Goal: Task Accomplishment & Management: Use online tool/utility

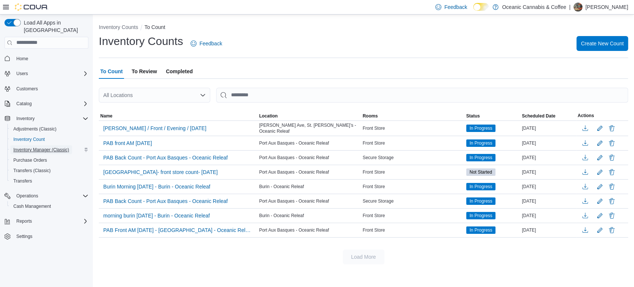
click at [35, 147] on span "Inventory Manager (Classic)" at bounding box center [41, 150] width 56 height 6
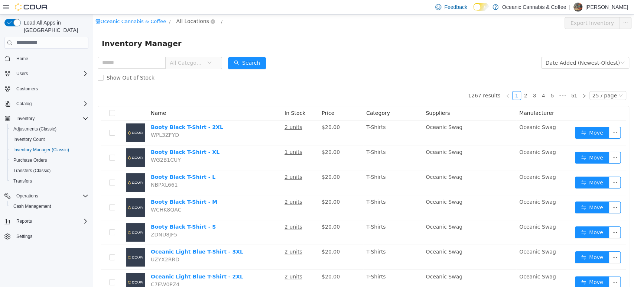
click at [188, 23] on span "All Locations" at bounding box center [193, 21] width 33 height 8
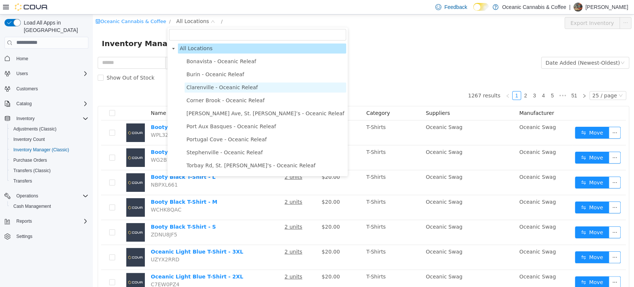
click at [205, 88] on span "Clarenville - Oceanic Releaf" at bounding box center [222, 87] width 71 height 6
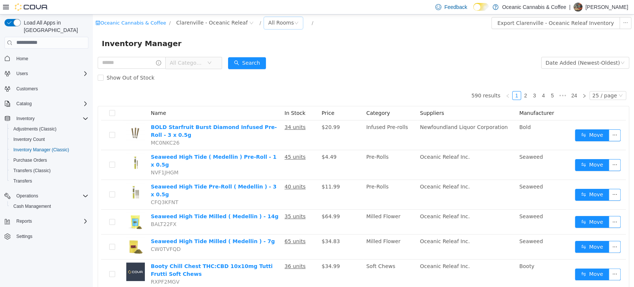
click at [268, 25] on div "All Rooms" at bounding box center [281, 22] width 26 height 11
click at [260, 45] on li "Front Store" at bounding box center [271, 49] width 45 height 12
click at [216, 62] on span "All Categories" at bounding box center [190, 62] width 51 height 12
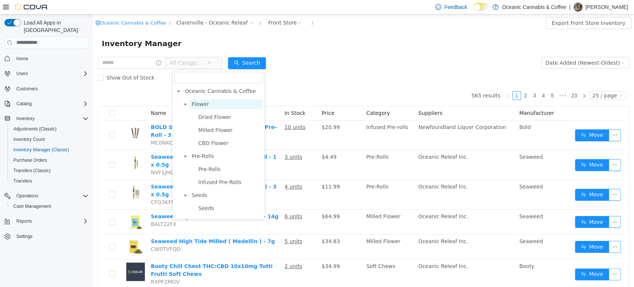
click at [213, 105] on span "Flower" at bounding box center [226, 104] width 73 height 10
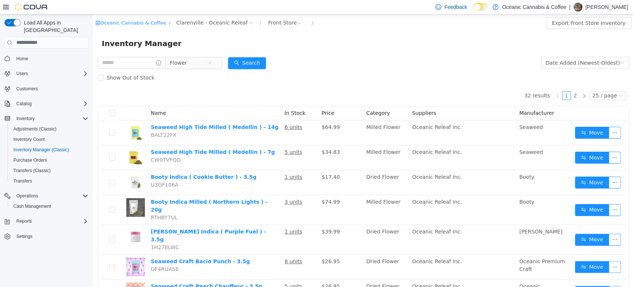
click at [311, 76] on div "Show Out of Stock" at bounding box center [364, 77] width 532 height 15
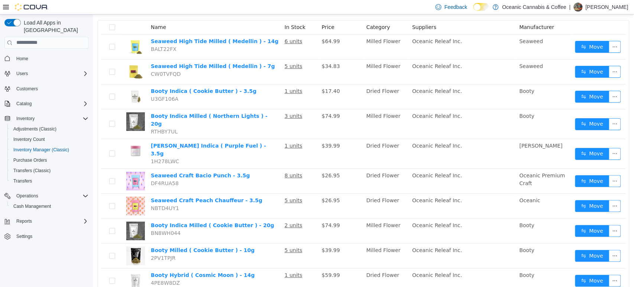
scroll to position [92, 0]
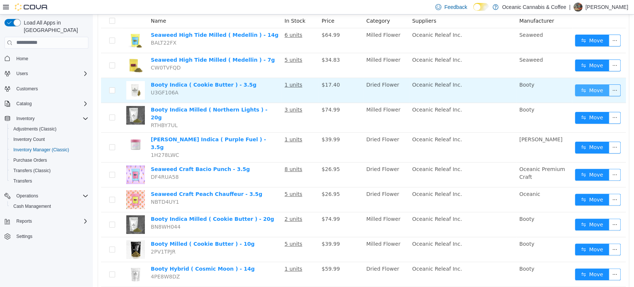
click at [582, 95] on button "Move" at bounding box center [592, 90] width 34 height 12
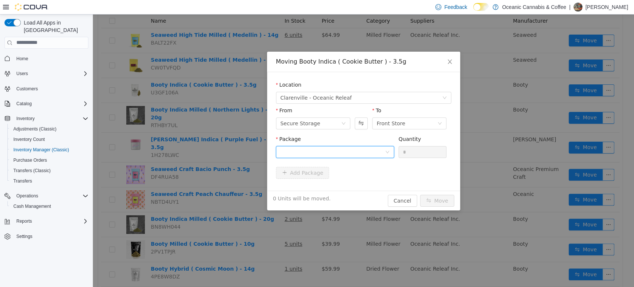
click at [326, 147] on div at bounding box center [333, 151] width 104 height 11
click at [328, 178] on li "[DATE] Quantity : 186 Units" at bounding box center [335, 183] width 118 height 20
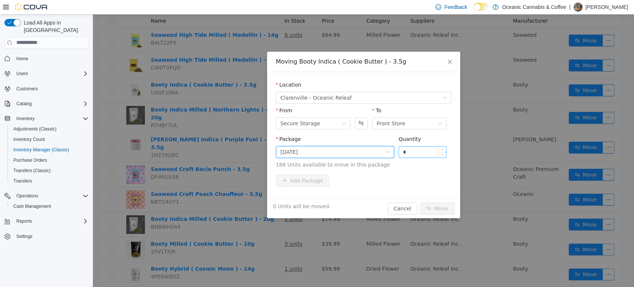
click at [414, 154] on input "*" at bounding box center [423, 151] width 48 height 11
type input "**"
click at [420, 202] on button "Move" at bounding box center [437, 208] width 34 height 12
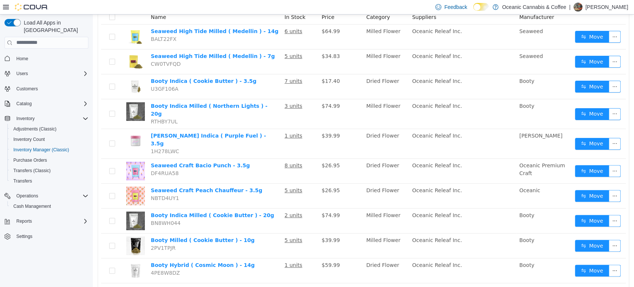
scroll to position [97, 0]
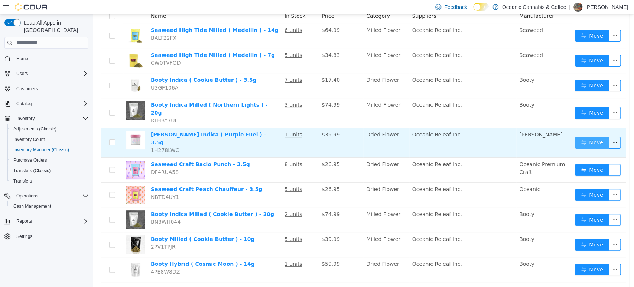
click at [585, 137] on button "Move" at bounding box center [592, 142] width 34 height 12
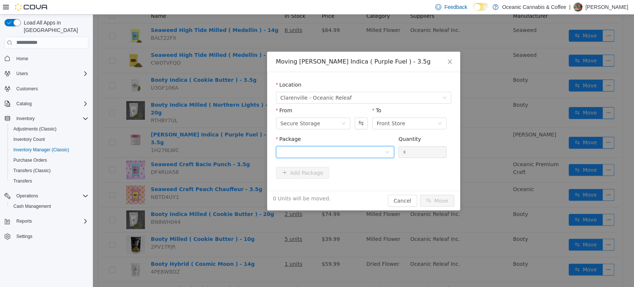
click at [320, 151] on div at bounding box center [333, 151] width 104 height 11
click at [307, 185] on span "Quantity : 56 Units" at bounding box center [302, 187] width 45 height 6
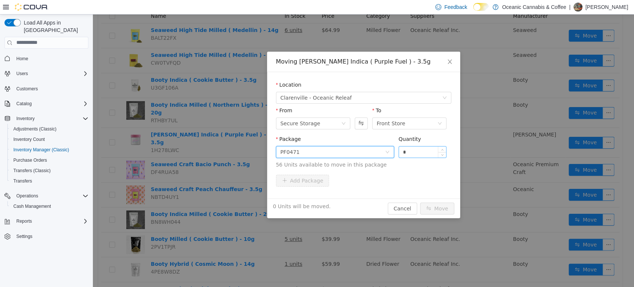
click at [414, 154] on input "*" at bounding box center [423, 151] width 48 height 11
type input "**"
click at [420, 202] on button "Move" at bounding box center [437, 208] width 34 height 12
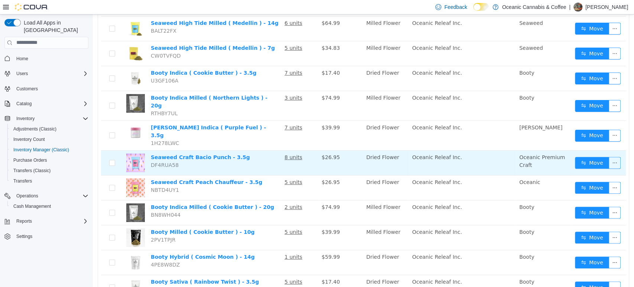
scroll to position [164, 0]
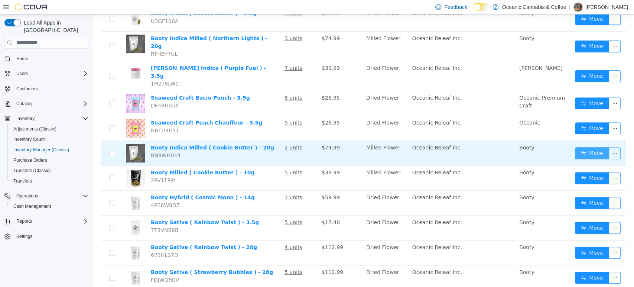
click at [587, 147] on button "Move" at bounding box center [592, 153] width 34 height 12
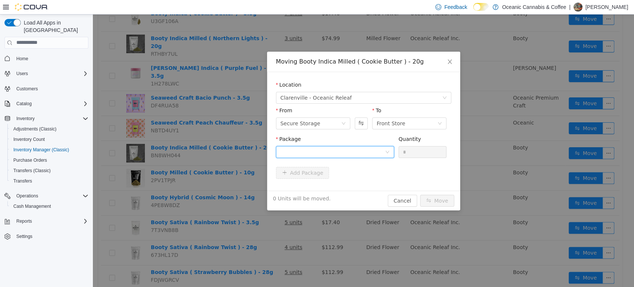
click at [336, 153] on div at bounding box center [333, 151] width 104 height 11
click at [321, 186] on span "Quantity : 26 Units" at bounding box center [302, 187] width 45 height 6
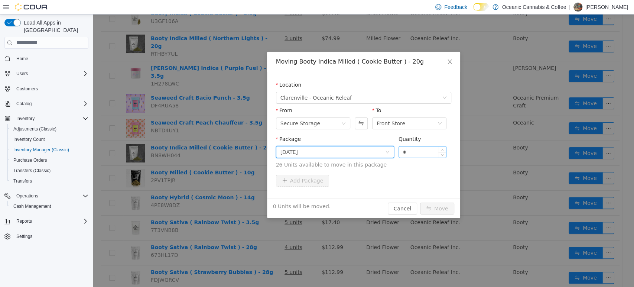
click at [407, 152] on input "*" at bounding box center [423, 151] width 48 height 11
type input "**"
click at [420, 202] on button "Move" at bounding box center [437, 208] width 34 height 12
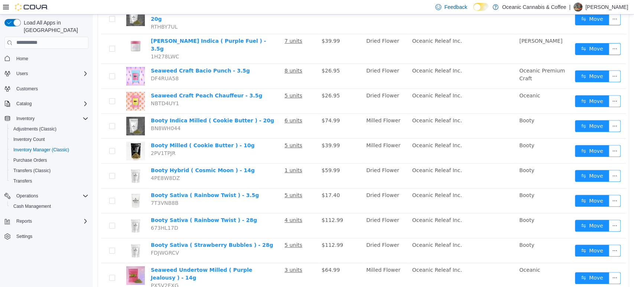
scroll to position [195, 0]
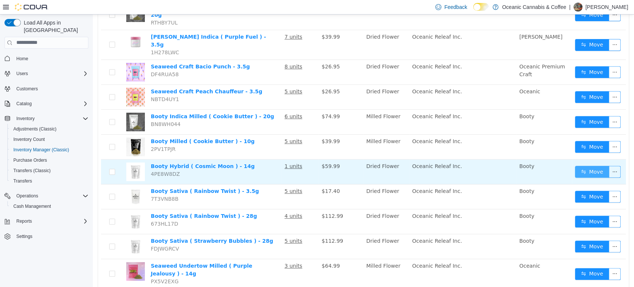
click at [595, 165] on button "Move" at bounding box center [592, 171] width 34 height 12
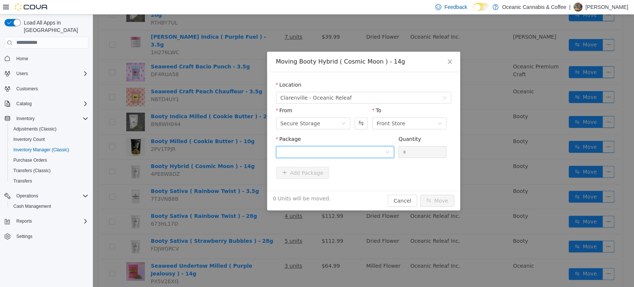
click at [336, 146] on div at bounding box center [333, 151] width 104 height 11
click at [330, 179] on li "CRB0463 Quantity : 2 Units" at bounding box center [335, 182] width 118 height 20
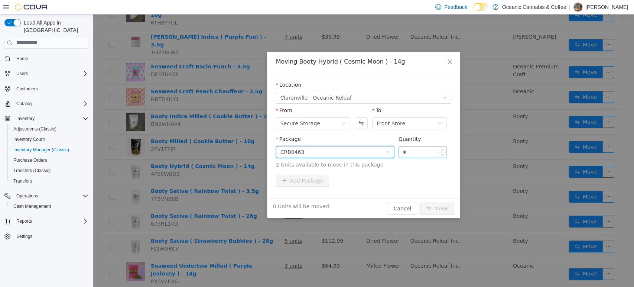
click at [409, 151] on input "*" at bounding box center [423, 151] width 48 height 11
type input "**"
click at [420, 202] on button "Move" at bounding box center [437, 208] width 34 height 12
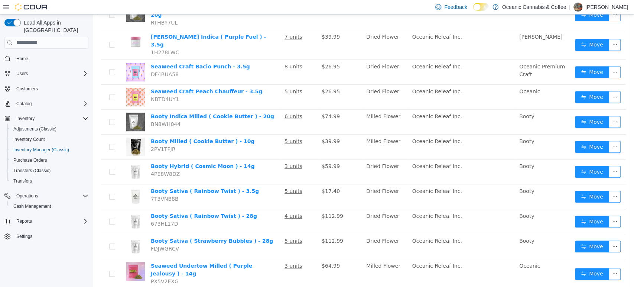
scroll to position [229, 0]
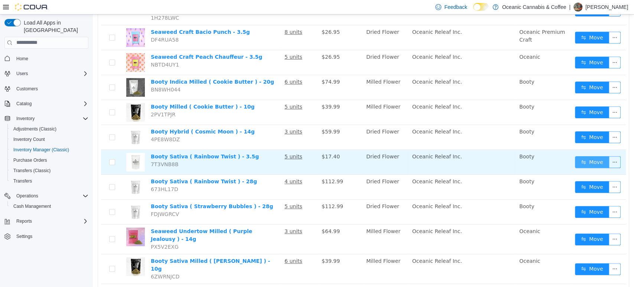
click at [588, 156] on button "Move" at bounding box center [592, 162] width 34 height 12
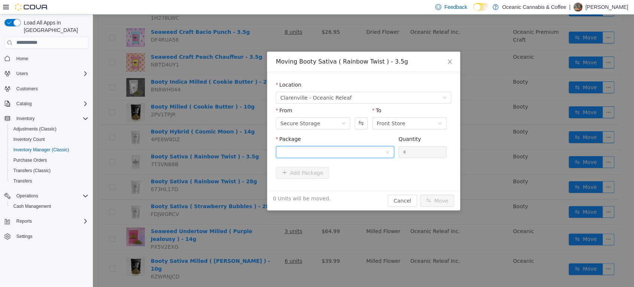
click at [302, 149] on div at bounding box center [333, 151] width 104 height 11
click at [294, 180] on strong "RT0476" at bounding box center [291, 179] width 22 height 6
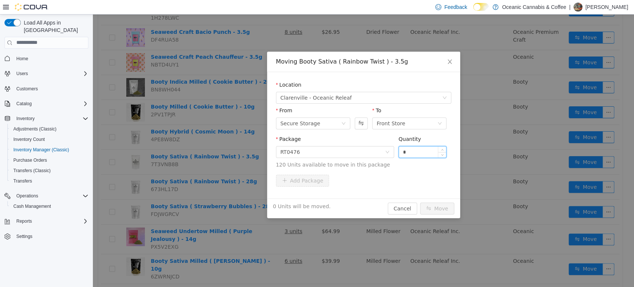
click at [416, 146] on input "*" at bounding box center [423, 151] width 48 height 11
type input "**"
click at [420, 202] on button "Move" at bounding box center [437, 208] width 34 height 12
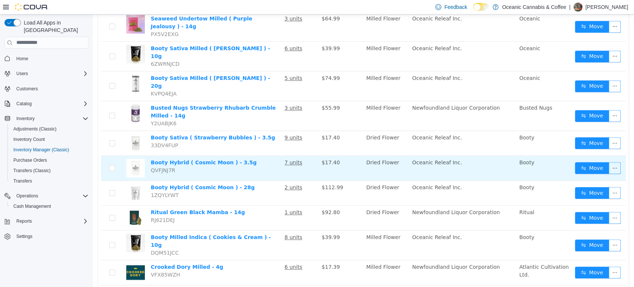
scroll to position [443, 0]
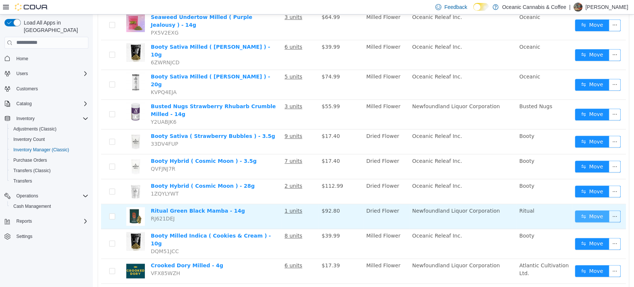
click at [582, 210] on button "Move" at bounding box center [592, 216] width 34 height 12
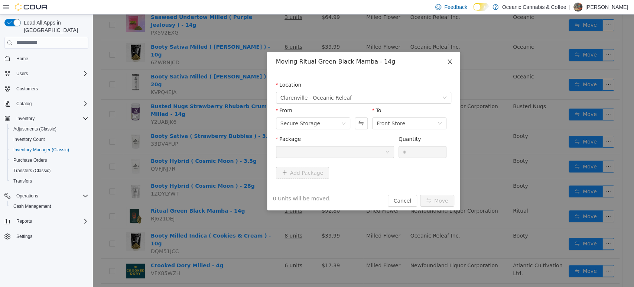
click at [449, 61] on icon "icon: close" at bounding box center [450, 61] width 4 height 4
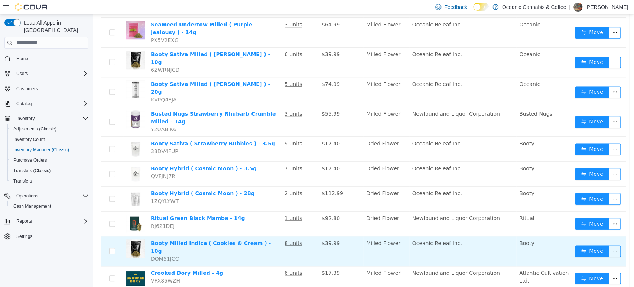
scroll to position [343, 0]
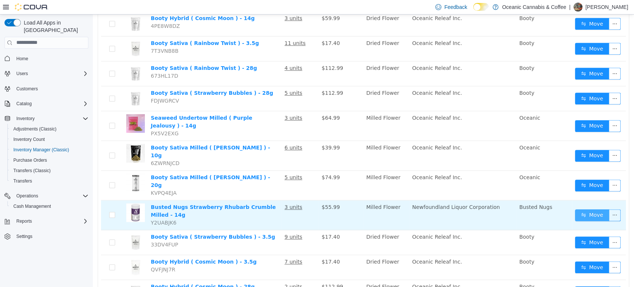
click at [599, 209] on button "Move" at bounding box center [592, 215] width 34 height 12
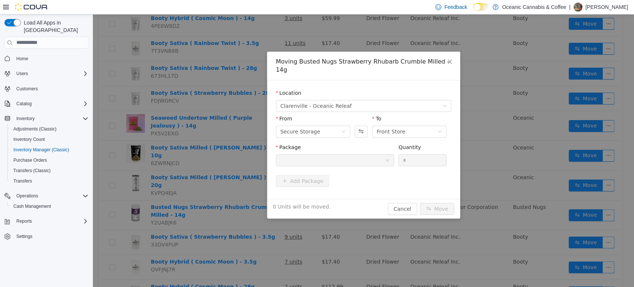
click at [378, 154] on div at bounding box center [333, 159] width 104 height 11
click at [453, 59] on span "Close" at bounding box center [450, 61] width 21 height 21
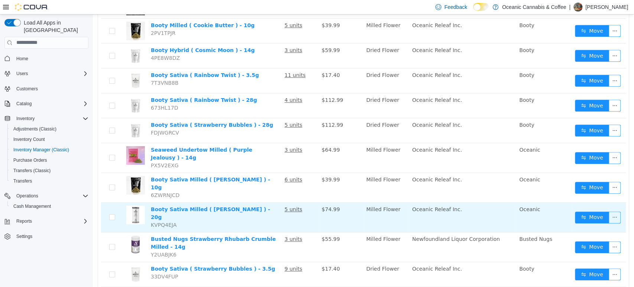
scroll to position [311, 0]
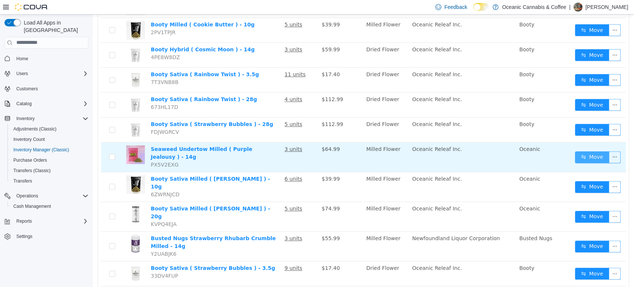
click at [593, 151] on button "Move" at bounding box center [592, 157] width 34 height 12
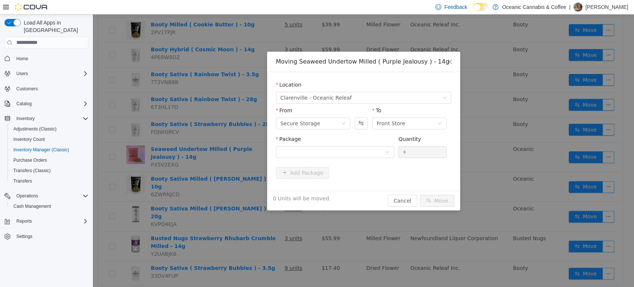
click at [349, 143] on div "Package" at bounding box center [335, 140] width 118 height 11
click at [350, 150] on div at bounding box center [333, 151] width 104 height 11
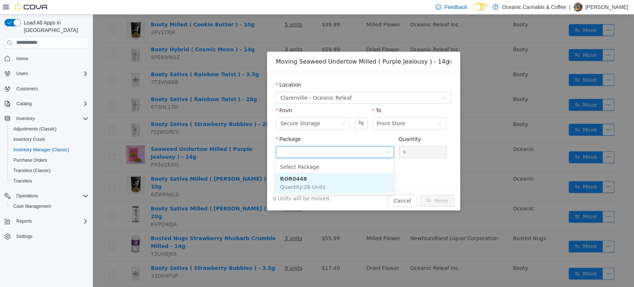
click at [339, 181] on li "ROR0448 Quantity : 26 Units" at bounding box center [335, 182] width 118 height 20
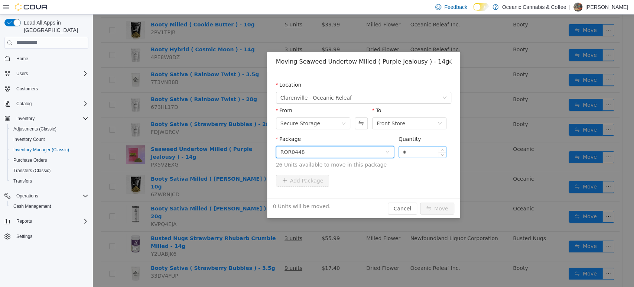
click at [413, 151] on input "*" at bounding box center [423, 151] width 48 height 11
type input "**"
click at [420, 202] on button "Move" at bounding box center [437, 208] width 34 height 12
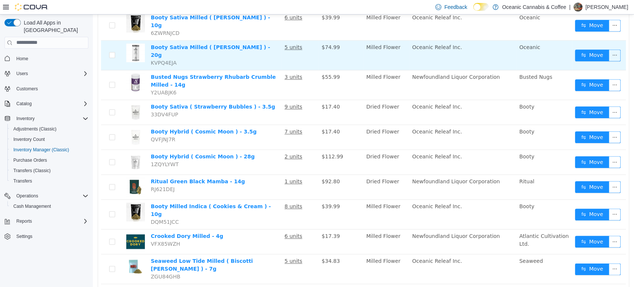
scroll to position [481, 0]
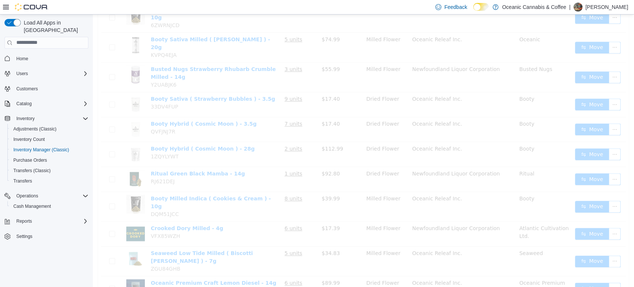
scroll to position [28, 0]
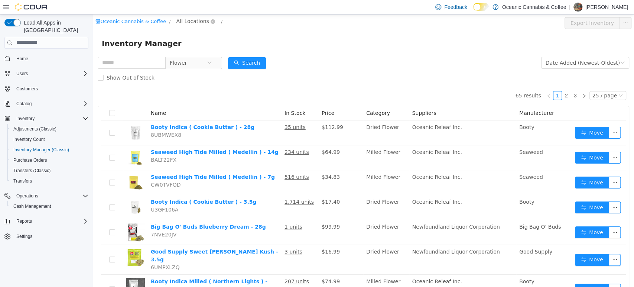
click at [185, 22] on span "All Locations" at bounding box center [193, 21] width 33 height 8
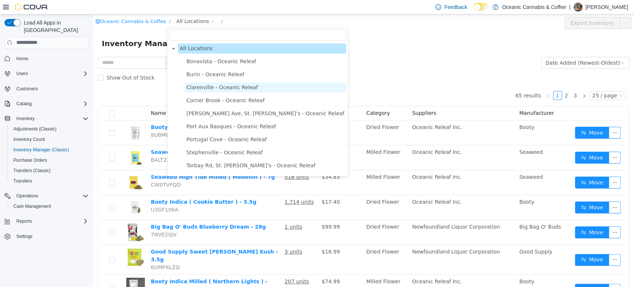
click at [205, 87] on span "Clarenville - Oceanic Releaf" at bounding box center [222, 87] width 71 height 6
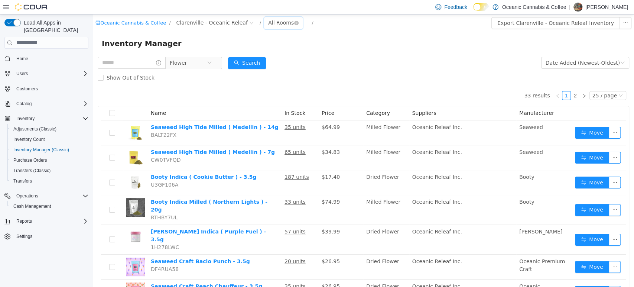
click at [269, 20] on div "All Rooms" at bounding box center [281, 22] width 26 height 11
click at [267, 49] on li "Front Store" at bounding box center [271, 49] width 45 height 12
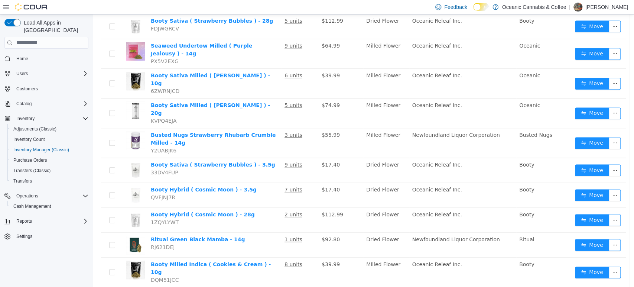
scroll to position [481, 0]
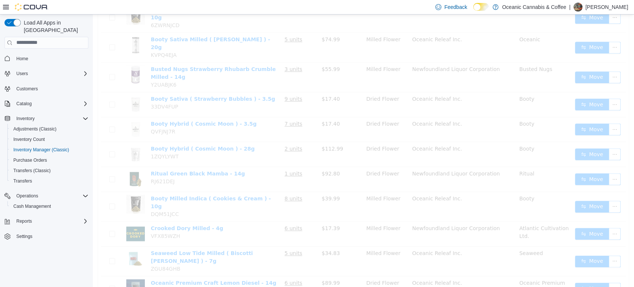
scroll to position [28, 0]
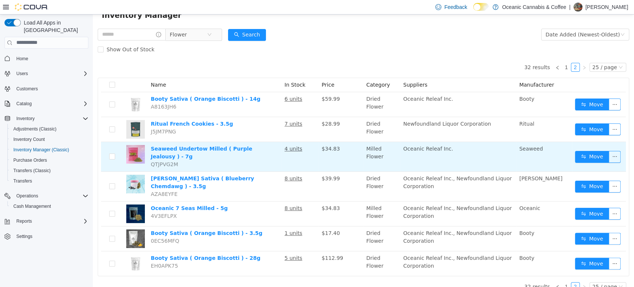
click at [572, 162] on td "Move" at bounding box center [599, 157] width 54 height 30
click at [590, 144] on td "Move" at bounding box center [599, 157] width 54 height 30
click at [587, 151] on button "Move" at bounding box center [592, 157] width 34 height 12
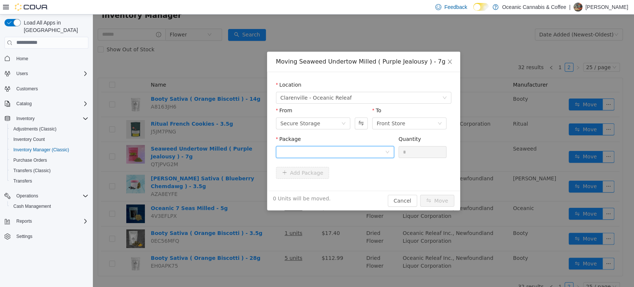
click at [360, 149] on div at bounding box center [333, 151] width 104 height 11
click at [338, 185] on li "ROR20250448 Quantity : 24 Units" at bounding box center [335, 182] width 118 height 20
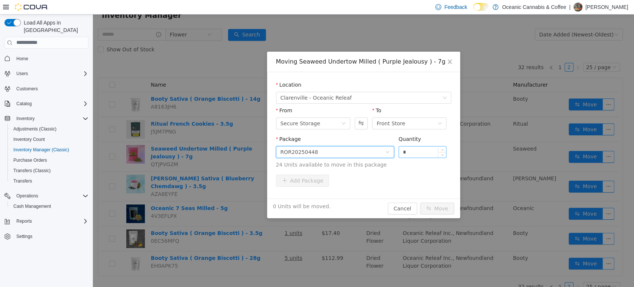
click at [415, 149] on input "*" at bounding box center [423, 151] width 48 height 11
type input "**"
click at [420, 202] on button "Move" at bounding box center [437, 208] width 34 height 12
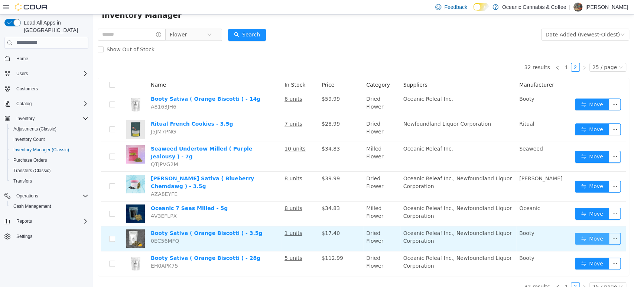
click at [578, 232] on button "Move" at bounding box center [592, 238] width 34 height 12
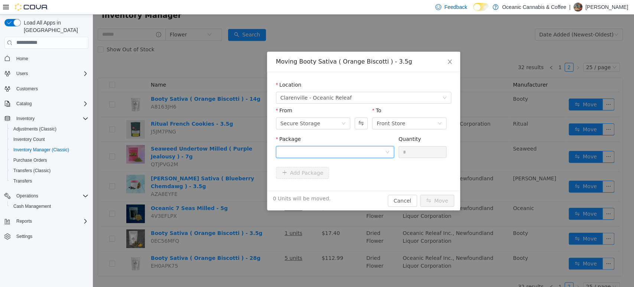
click at [375, 155] on div at bounding box center [333, 151] width 104 height 11
click at [337, 182] on li "MC0419 Quantity : 78 Units" at bounding box center [335, 182] width 118 height 20
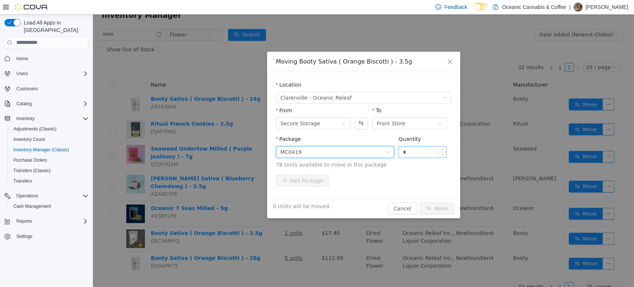
click at [420, 151] on input "*" at bounding box center [423, 151] width 48 height 11
type input "***"
click at [420, 202] on button "Move" at bounding box center [437, 208] width 34 height 12
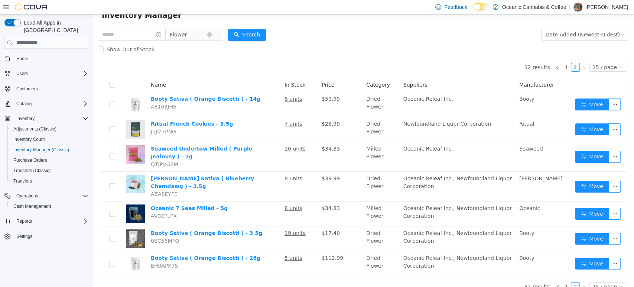
click at [201, 33] on span "Flower" at bounding box center [188, 34] width 37 height 11
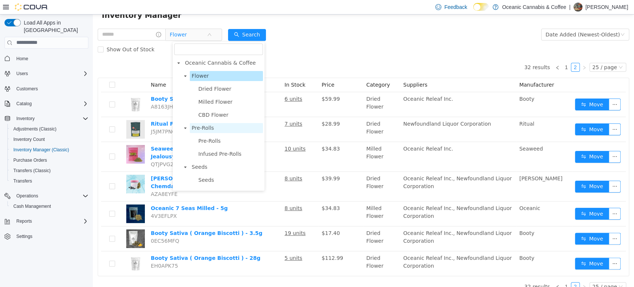
click at [212, 124] on span "Pre-Rolls" at bounding box center [226, 128] width 73 height 10
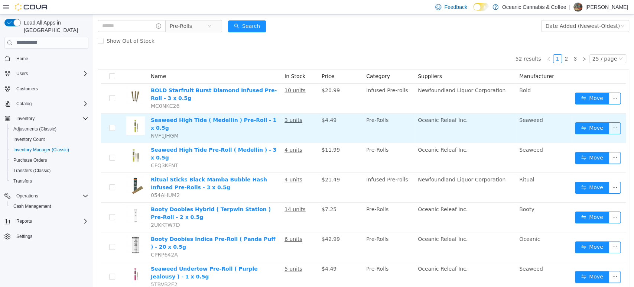
scroll to position [38, 0]
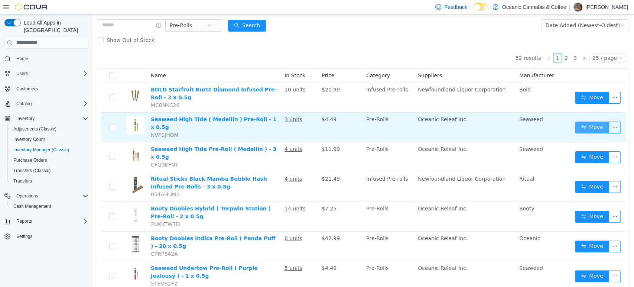
click at [588, 125] on button "Move" at bounding box center [592, 127] width 34 height 12
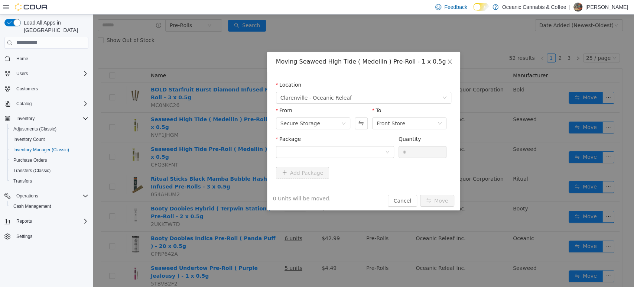
click at [363, 142] on div "Package" at bounding box center [335, 140] width 118 height 11
click at [356, 149] on div at bounding box center [333, 151] width 104 height 11
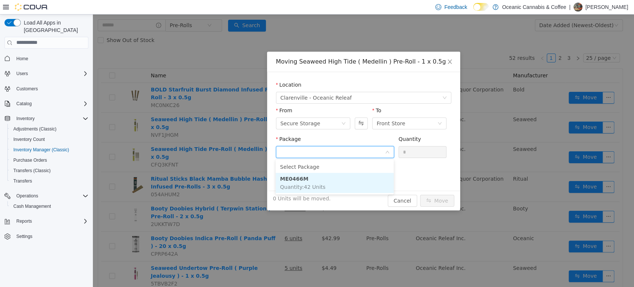
click at [310, 178] on li "ME0466M Quantity : 42 Units" at bounding box center [335, 182] width 118 height 20
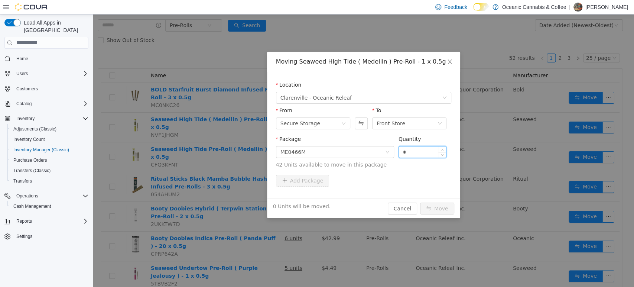
click at [423, 152] on input "*" at bounding box center [423, 151] width 48 height 11
type input "**"
click at [420, 202] on button "Move" at bounding box center [437, 208] width 34 height 12
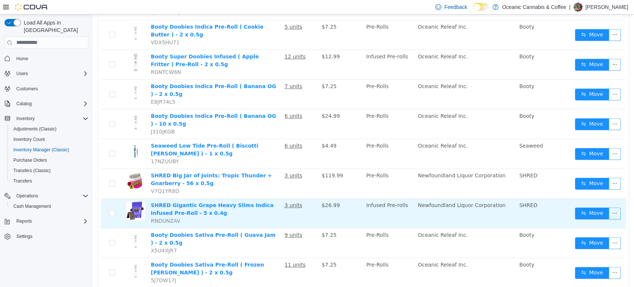
scroll to position [449, 0]
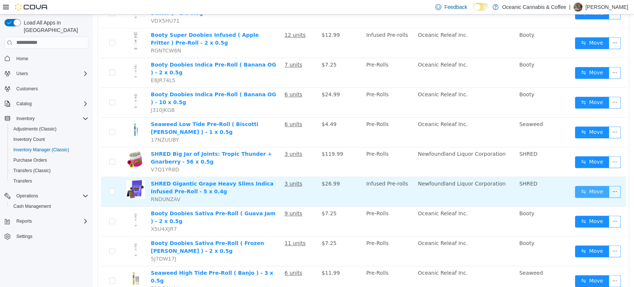
click at [576, 185] on button "Move" at bounding box center [592, 191] width 34 height 12
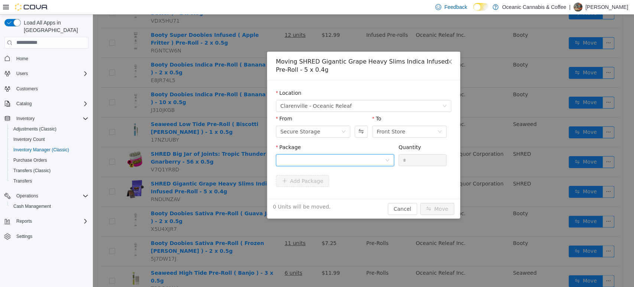
click at [312, 161] on div at bounding box center [333, 159] width 104 height 11
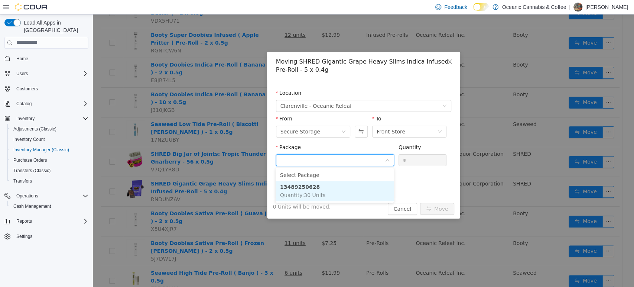
click at [305, 193] on span "Quantity : 30 Units" at bounding box center [302, 195] width 45 height 6
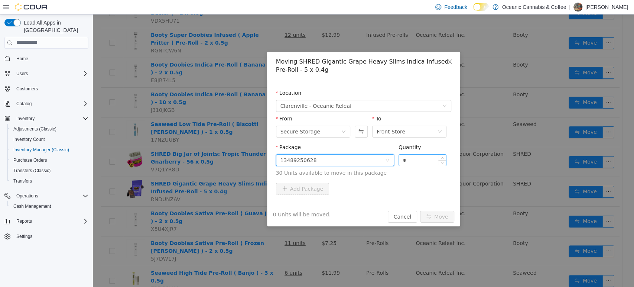
click at [423, 158] on input "*" at bounding box center [423, 159] width 48 height 11
type input "**"
click at [420, 210] on button "Move" at bounding box center [437, 216] width 34 height 12
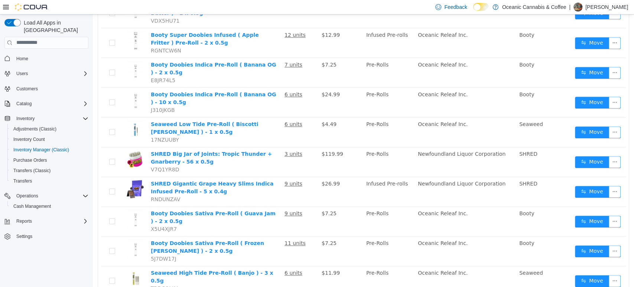
scroll to position [477, 0]
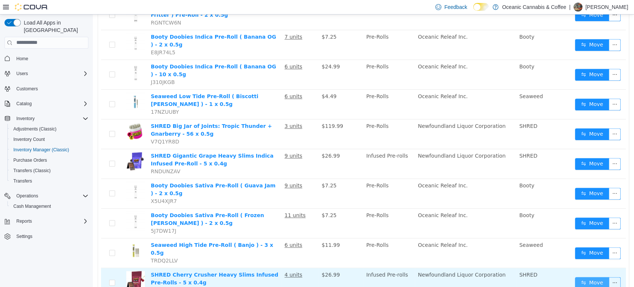
click at [588, 276] on button "Move" at bounding box center [592, 282] width 34 height 12
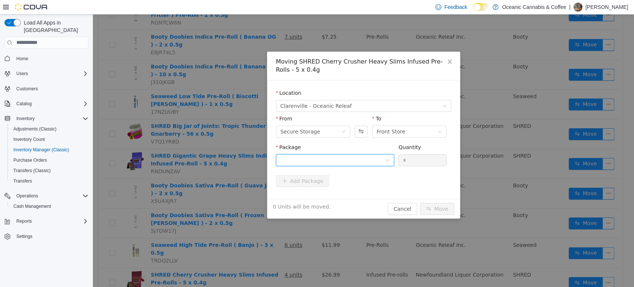
click at [359, 158] on div at bounding box center [333, 159] width 104 height 11
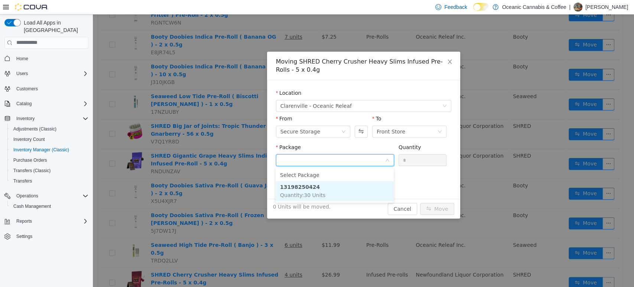
click at [347, 190] on li "13198250424 Quantity : 30 Units" at bounding box center [335, 191] width 118 height 20
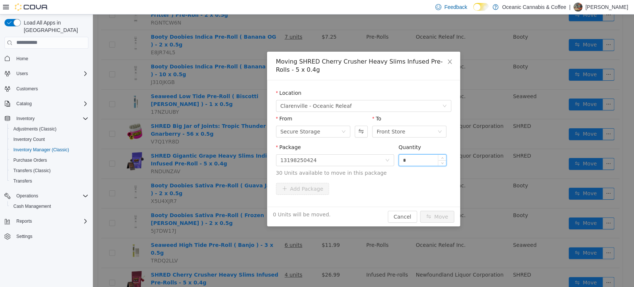
click at [407, 161] on input "*" at bounding box center [423, 159] width 48 height 11
type input "**"
click at [420, 210] on button "Move" at bounding box center [437, 216] width 34 height 12
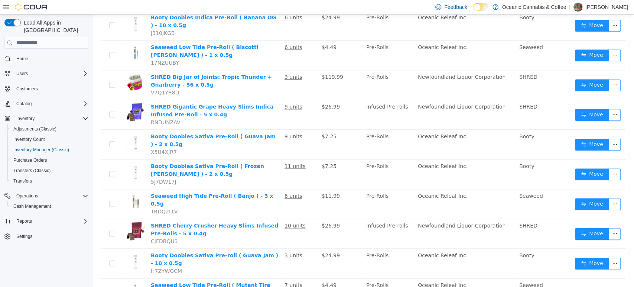
scroll to position [562, 0]
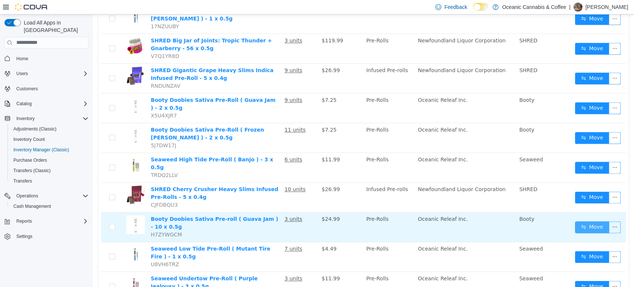
click at [581, 221] on button "Move" at bounding box center [592, 227] width 34 height 12
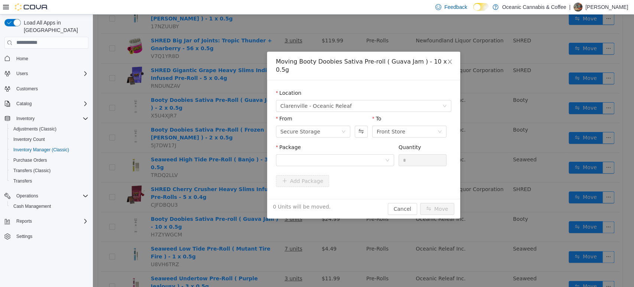
click at [333, 143] on div "Package" at bounding box center [335, 148] width 118 height 11
click at [332, 144] on div "Package" at bounding box center [335, 148] width 118 height 11
click at [326, 154] on div at bounding box center [333, 159] width 104 height 11
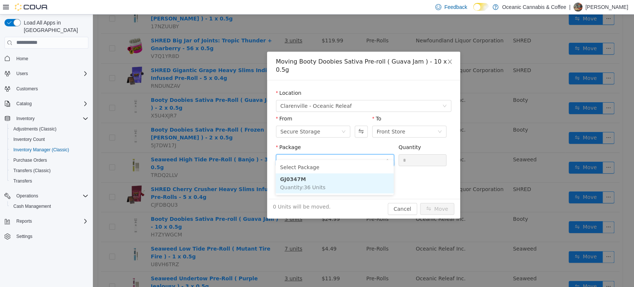
click at [316, 182] on li "GJ0347M Quantity : 36 Units" at bounding box center [335, 183] width 118 height 20
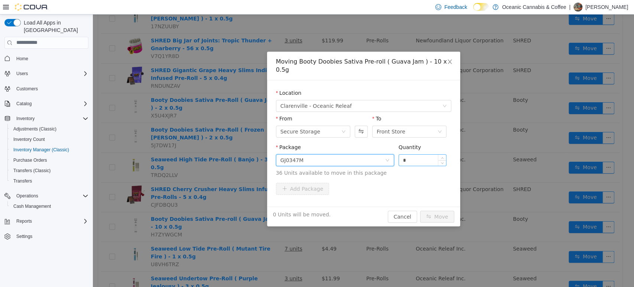
click at [418, 156] on input "*" at bounding box center [423, 159] width 48 height 11
type input "**"
click at [420, 210] on button "Move" at bounding box center [437, 216] width 34 height 12
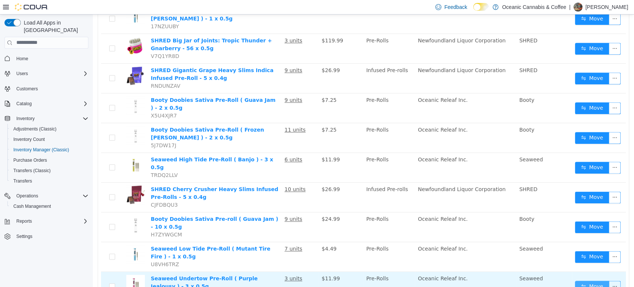
click at [592, 280] on button "Move" at bounding box center [592, 286] width 34 height 12
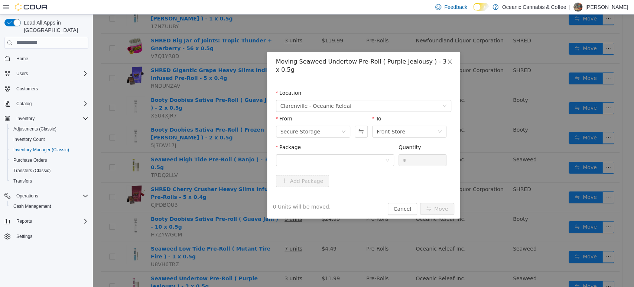
click at [369, 143] on div "Package" at bounding box center [335, 148] width 118 height 11
click at [368, 157] on div at bounding box center [333, 159] width 104 height 11
click at [333, 193] on ul "Select Package ROR0448 Quantity : 36 Units" at bounding box center [335, 176] width 118 height 35
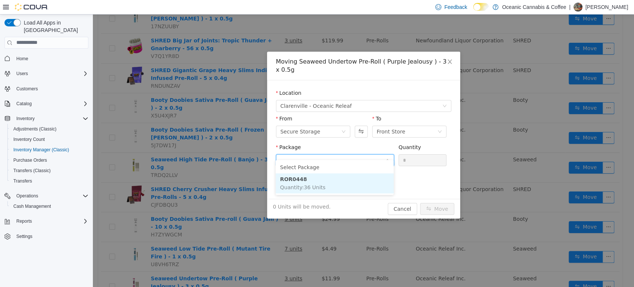
click at [333, 187] on li "ROR0448 Quantity : 36 Units" at bounding box center [335, 183] width 118 height 20
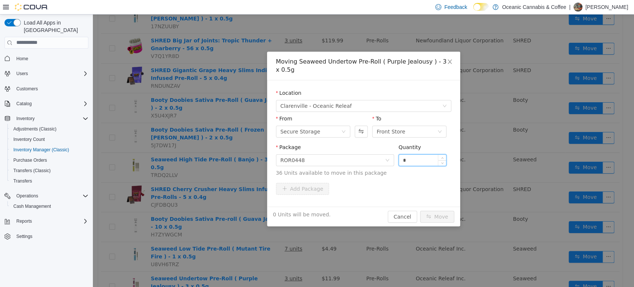
click at [418, 154] on input "*" at bounding box center [423, 159] width 48 height 11
type input "***"
click at [420, 210] on button "Move" at bounding box center [437, 216] width 34 height 12
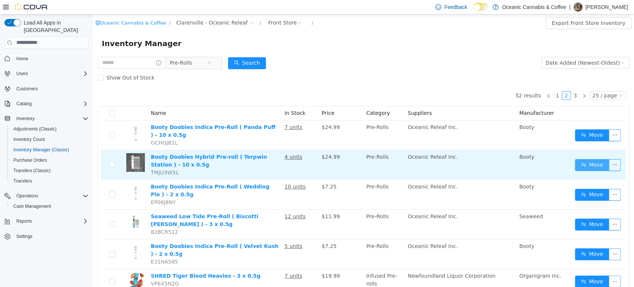
click at [575, 167] on button "Move" at bounding box center [592, 165] width 34 height 12
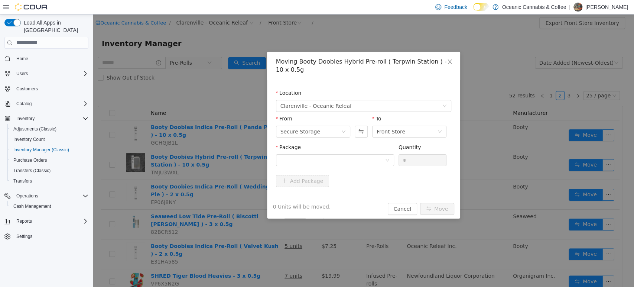
click at [355, 149] on div "Package" at bounding box center [335, 148] width 118 height 11
click at [355, 154] on div at bounding box center [333, 159] width 104 height 11
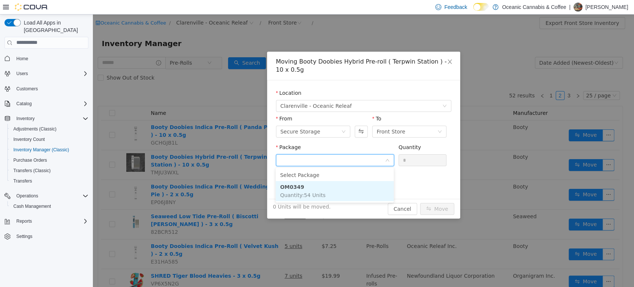
click at [343, 185] on li "OM0349 Quantity : 54 Units" at bounding box center [335, 191] width 118 height 20
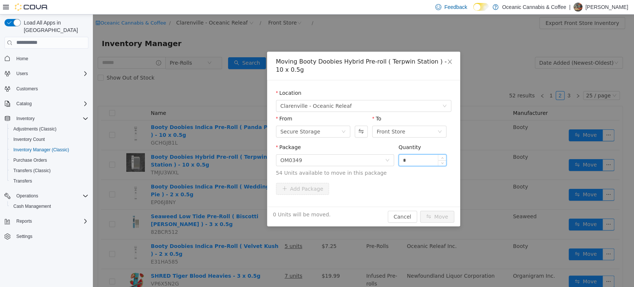
click at [420, 159] on input "*" at bounding box center [423, 159] width 48 height 11
type input "**"
click at [420, 210] on button "Move" at bounding box center [437, 216] width 34 height 12
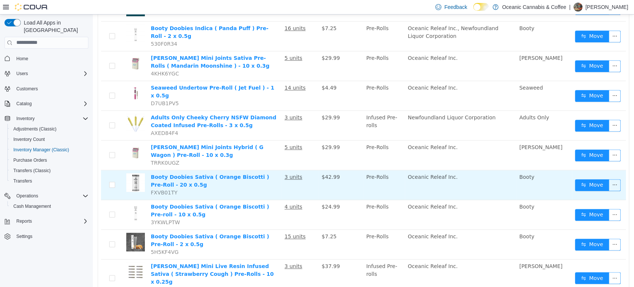
scroll to position [341, 0]
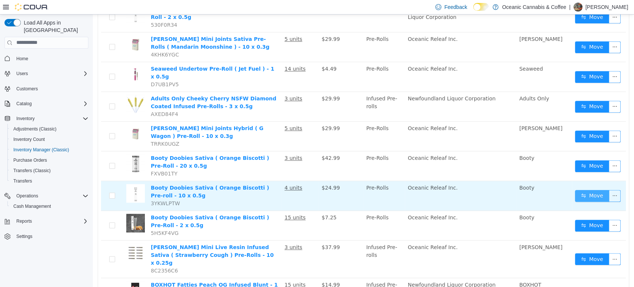
click at [586, 190] on button "Move" at bounding box center [592, 196] width 34 height 12
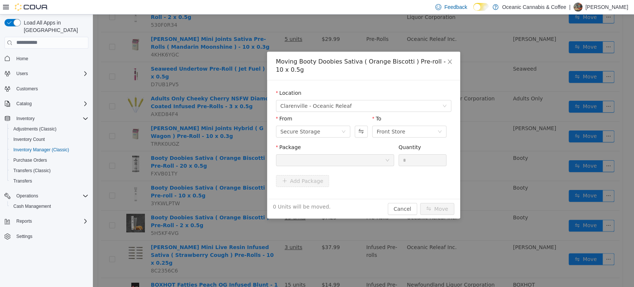
click at [362, 163] on div at bounding box center [333, 159] width 104 height 11
click at [447, 59] on icon "icon: close" at bounding box center [450, 61] width 6 height 6
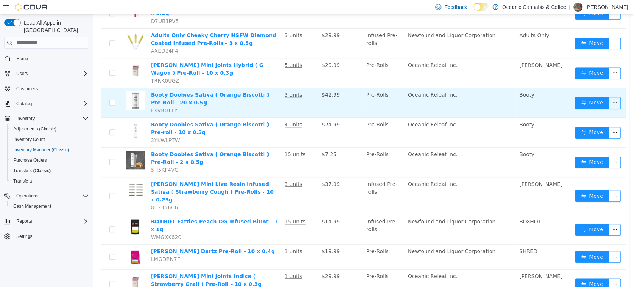
scroll to position [413, 0]
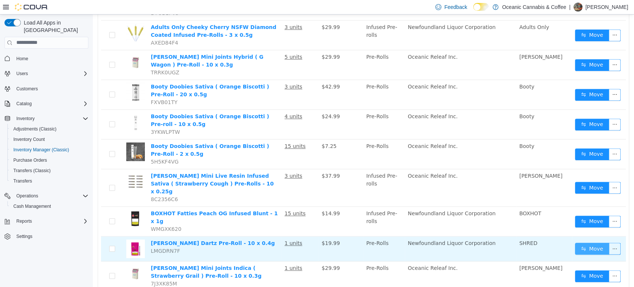
click at [575, 242] on button "Move" at bounding box center [592, 248] width 34 height 12
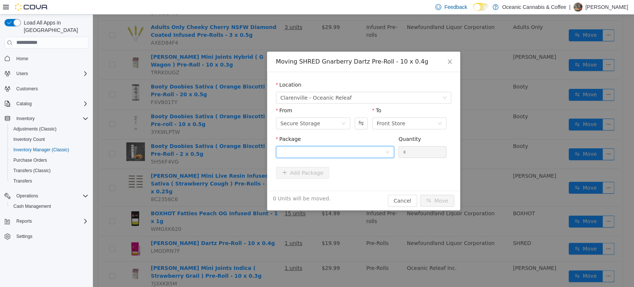
click at [349, 151] on div at bounding box center [333, 151] width 104 height 11
click at [338, 185] on li "13561250720 Quantity : 30 Units" at bounding box center [335, 182] width 118 height 20
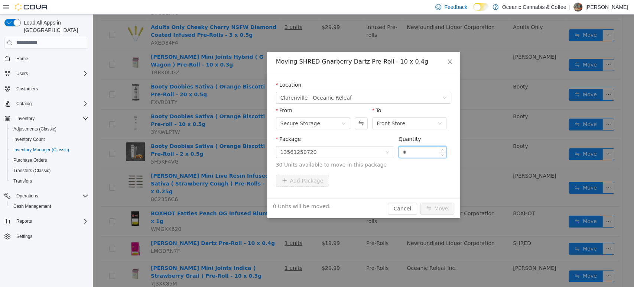
click at [413, 152] on input "*" at bounding box center [423, 151] width 48 height 11
type input "**"
click at [420, 202] on button "Move" at bounding box center [437, 208] width 34 height 12
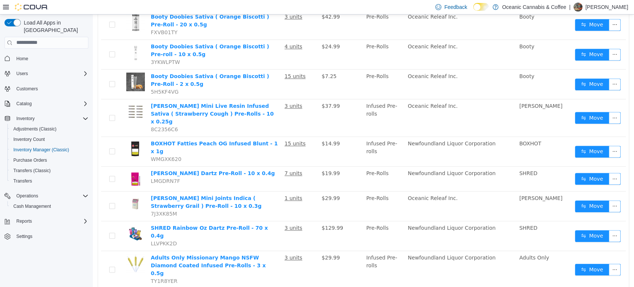
scroll to position [483, 0]
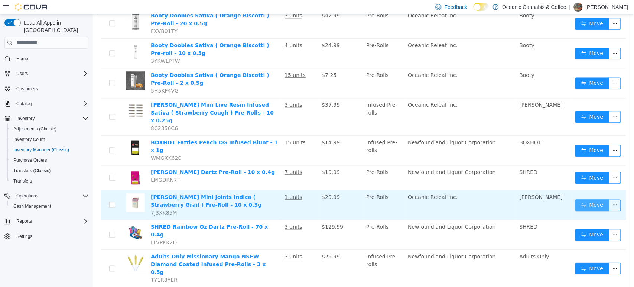
click at [588, 199] on button "Move" at bounding box center [592, 205] width 34 height 12
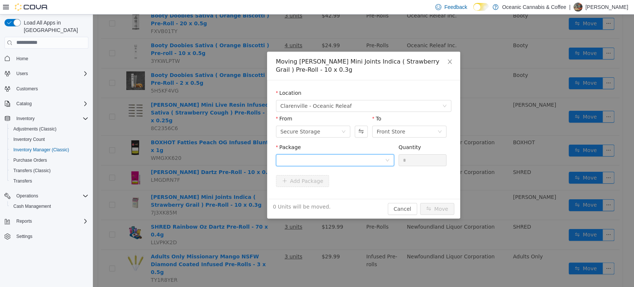
click at [375, 159] on div at bounding box center [333, 159] width 104 height 11
type input "*"
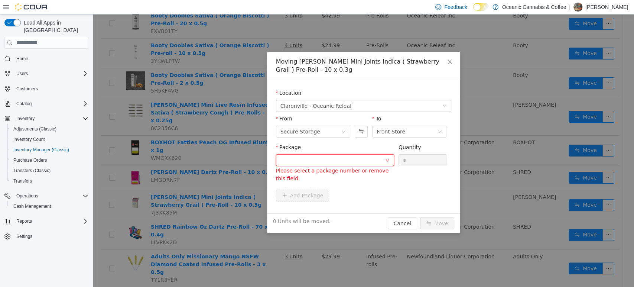
click at [373, 160] on div at bounding box center [333, 159] width 104 height 11
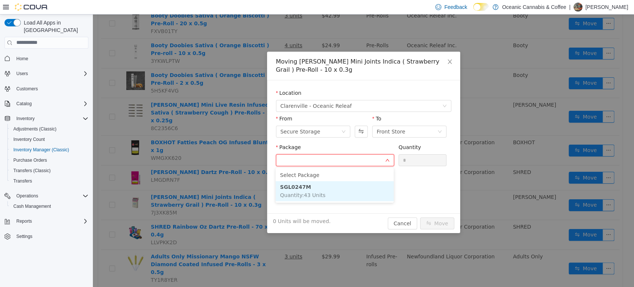
click at [344, 194] on li "SGL0247M Quantity : 43 Units" at bounding box center [335, 191] width 118 height 20
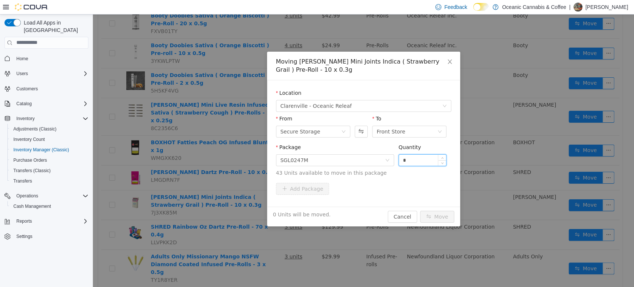
click at [414, 164] on input "*" at bounding box center [423, 159] width 48 height 11
type input "**"
click at [420, 210] on button "Move" at bounding box center [437, 216] width 34 height 12
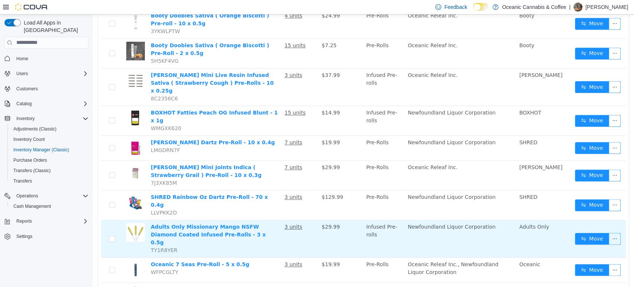
scroll to position [538, 0]
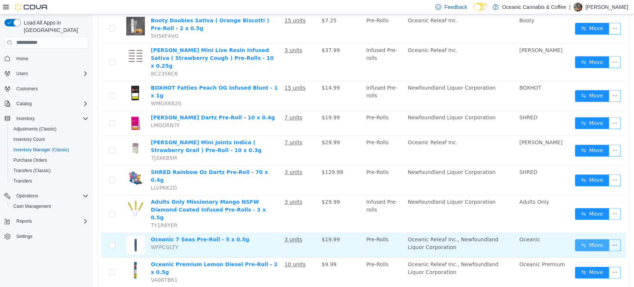
click at [579, 239] on button "Move" at bounding box center [592, 245] width 34 height 12
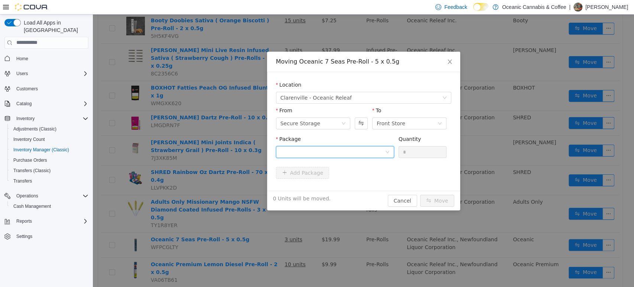
click at [306, 152] on div at bounding box center [333, 151] width 104 height 11
click at [308, 178] on li "OM0164 Quantity : 42 Units" at bounding box center [335, 183] width 118 height 20
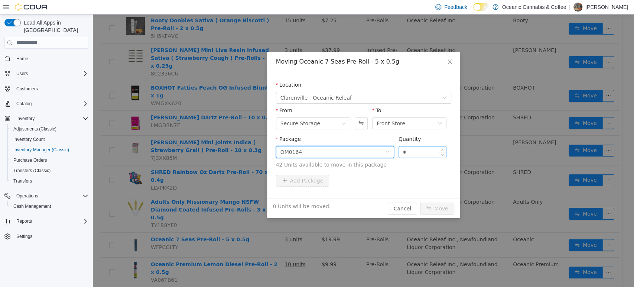
click at [424, 149] on input "*" at bounding box center [423, 151] width 48 height 11
type input "**"
click at [420, 202] on button "Move" at bounding box center [437, 208] width 34 height 12
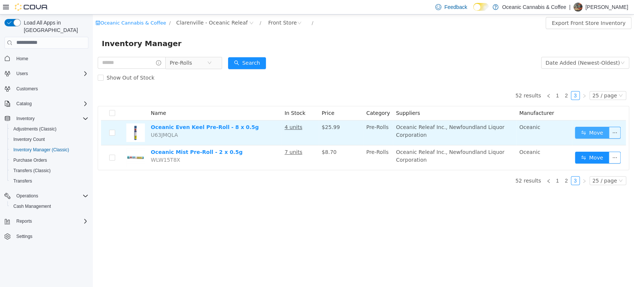
click at [587, 132] on button "Move" at bounding box center [592, 132] width 34 height 12
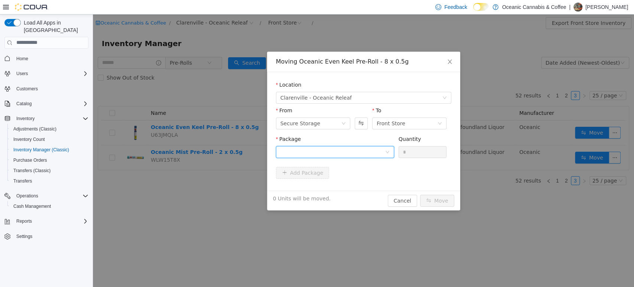
click at [337, 153] on div at bounding box center [333, 151] width 104 height 11
click at [335, 185] on li "ACC0305 Quantity : 12 Units" at bounding box center [335, 182] width 118 height 20
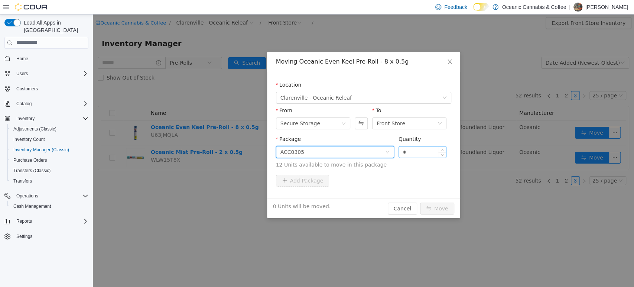
click at [425, 149] on input "*" at bounding box center [423, 151] width 48 height 11
type input "**"
click at [420, 202] on button "Move" at bounding box center [437, 208] width 34 height 12
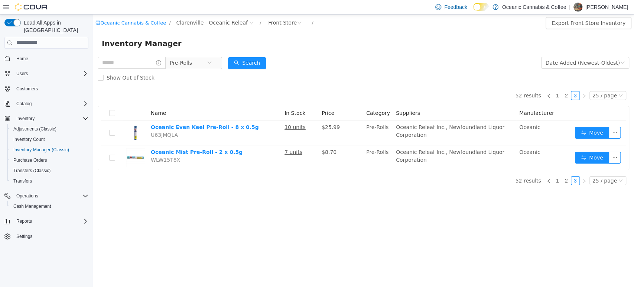
click at [210, 56] on div "Pre-Rolls" at bounding box center [160, 62] width 124 height 15
click at [207, 59] on span "Pre-Rolls" at bounding box center [188, 62] width 37 height 11
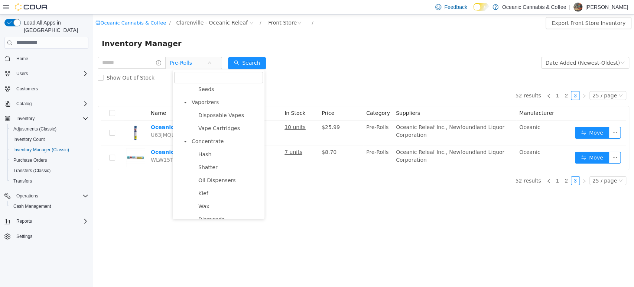
scroll to position [120, 0]
click at [207, 142] on span "Concentrate" at bounding box center [208, 140] width 32 height 6
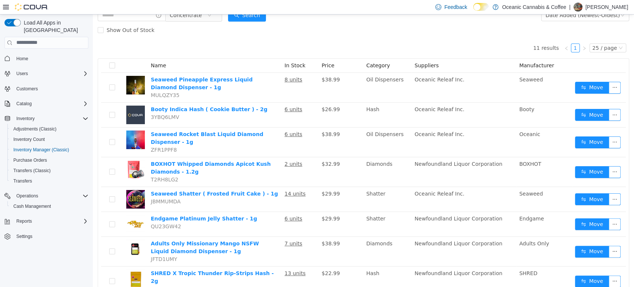
scroll to position [87, 0]
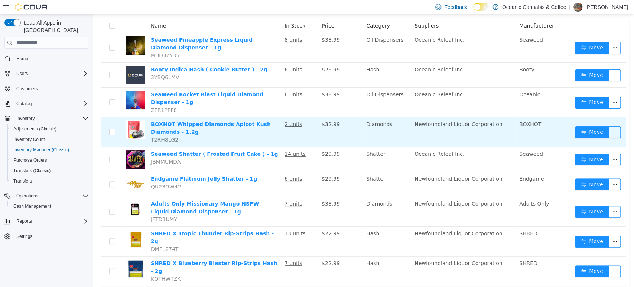
click at [583, 117] on td "Move" at bounding box center [599, 132] width 54 height 30
click at [581, 126] on button "Move" at bounding box center [592, 132] width 34 height 12
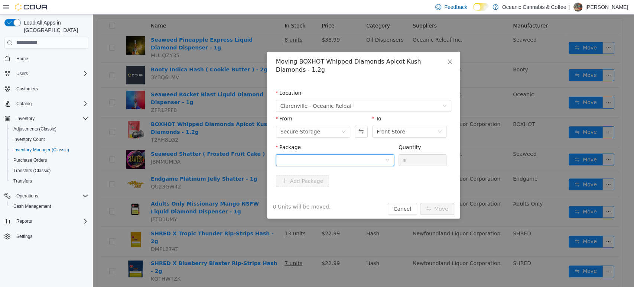
click at [360, 155] on div at bounding box center [333, 159] width 104 height 11
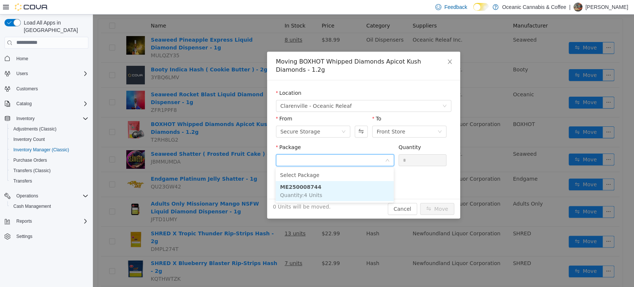
click at [330, 195] on li "ME250008744 Quantity : 4 Units" at bounding box center [335, 191] width 118 height 20
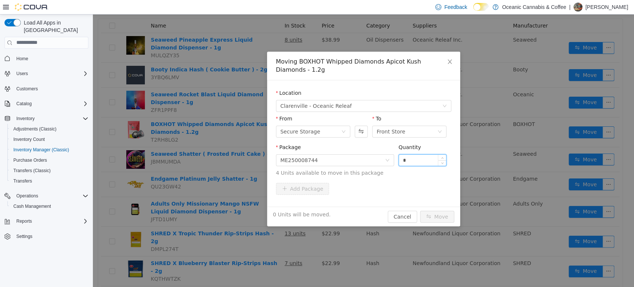
click at [420, 161] on input "*" at bounding box center [423, 159] width 48 height 11
type input "**"
click at [420, 210] on button "Move" at bounding box center [437, 216] width 34 height 12
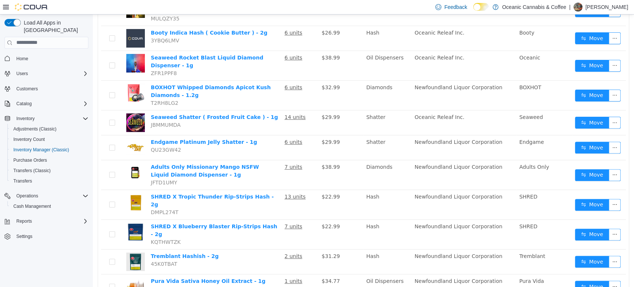
scroll to position [142, 0]
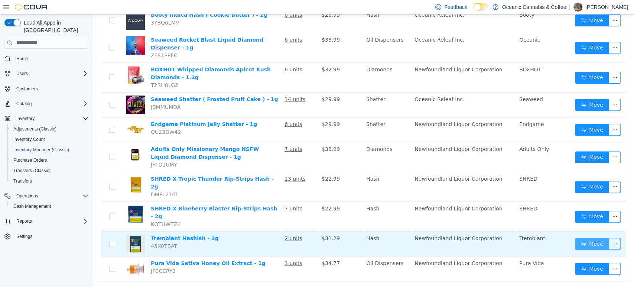
click at [594, 237] on button "Move" at bounding box center [592, 243] width 34 height 12
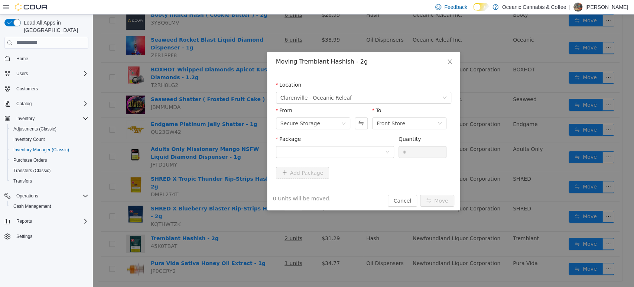
click at [309, 158] on div "Package" at bounding box center [335, 148] width 118 height 26
click at [310, 155] on div at bounding box center [333, 151] width 104 height 11
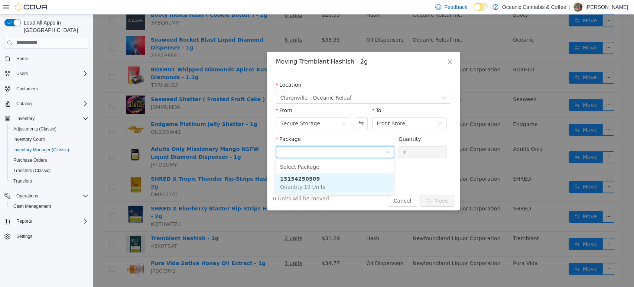
click at [311, 181] on strong "13154250509" at bounding box center [300, 178] width 40 height 6
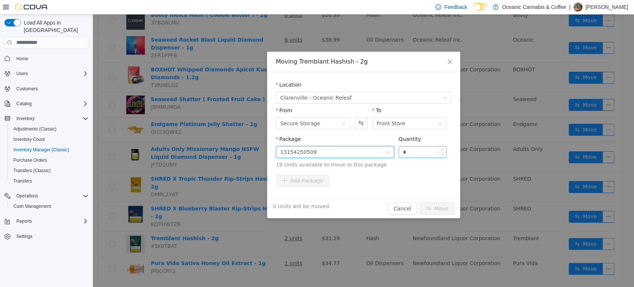
click at [418, 151] on input "*" at bounding box center [423, 151] width 48 height 11
type input "**"
click at [420, 202] on button "Move" at bounding box center [437, 208] width 34 height 12
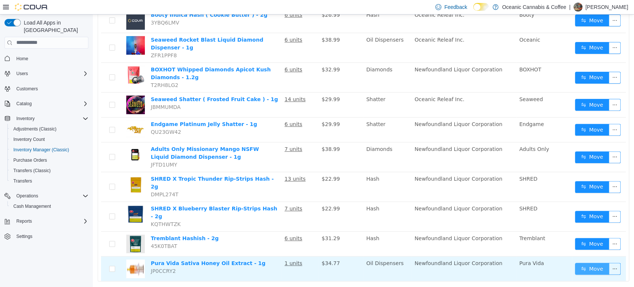
click at [594, 262] on button "Move" at bounding box center [592, 268] width 34 height 12
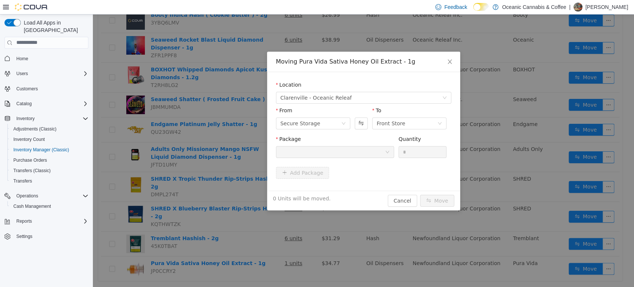
click at [355, 156] on div at bounding box center [333, 151] width 104 height 11
click at [443, 90] on div "Location" at bounding box center [363, 86] width 175 height 11
click at [449, 65] on span "Close" at bounding box center [450, 61] width 21 height 21
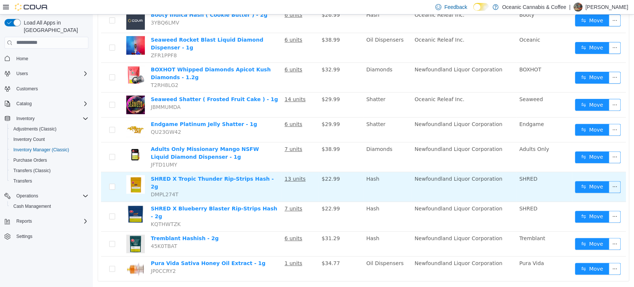
scroll to position [0, 0]
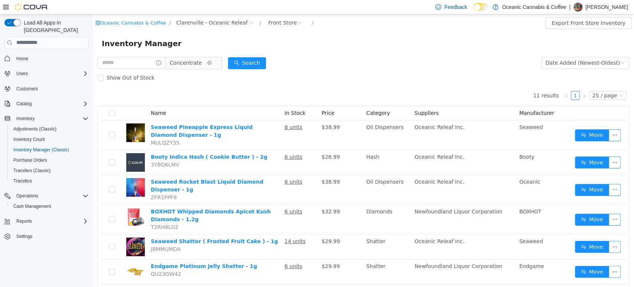
click at [214, 61] on span "Concentrate" at bounding box center [190, 62] width 51 height 12
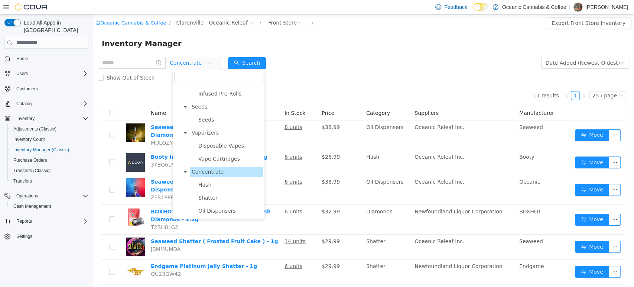
scroll to position [89, 0]
click at [213, 131] on span "Vaporizers" at bounding box center [205, 132] width 27 height 6
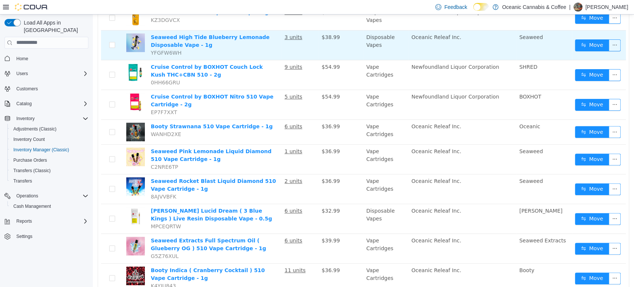
scroll to position [140, 0]
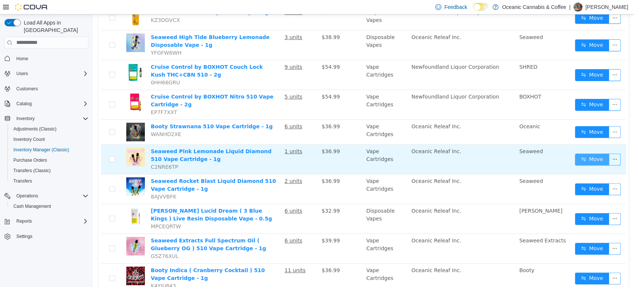
click at [582, 155] on button "Move" at bounding box center [592, 159] width 34 height 12
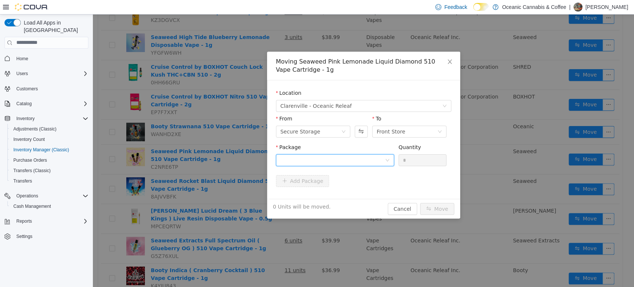
click at [338, 158] on div at bounding box center [333, 159] width 104 height 11
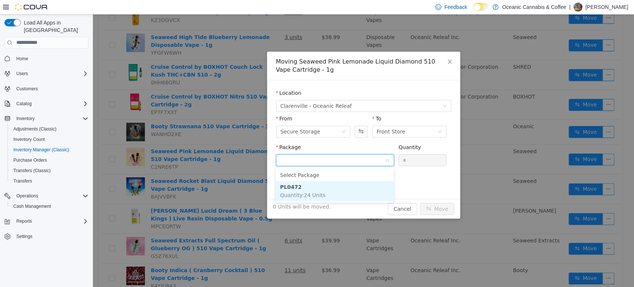
click at [334, 194] on li "PL0472 Quantity : 24 Units" at bounding box center [335, 191] width 118 height 20
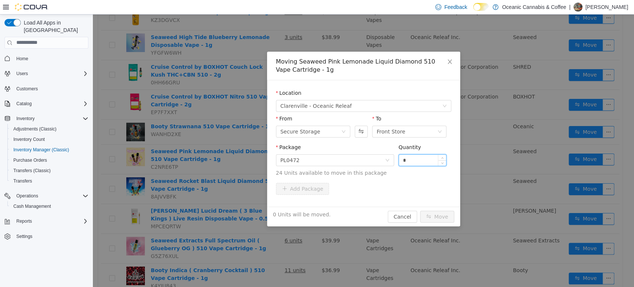
click at [414, 158] on input "*" at bounding box center [423, 159] width 48 height 11
type input "***"
click at [420, 210] on button "Move" at bounding box center [437, 216] width 34 height 12
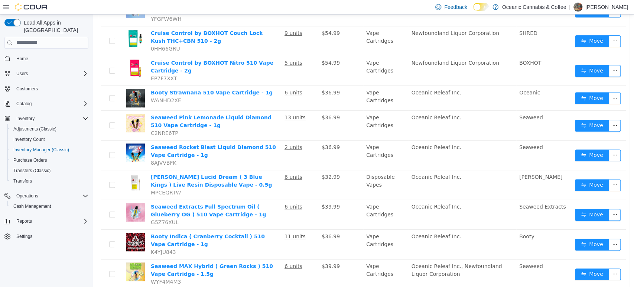
scroll to position [181, 0]
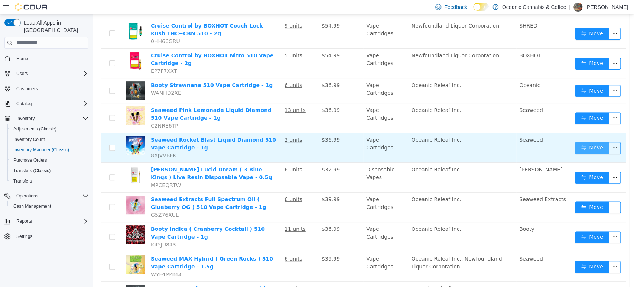
click at [579, 147] on button "Move" at bounding box center [592, 148] width 34 height 12
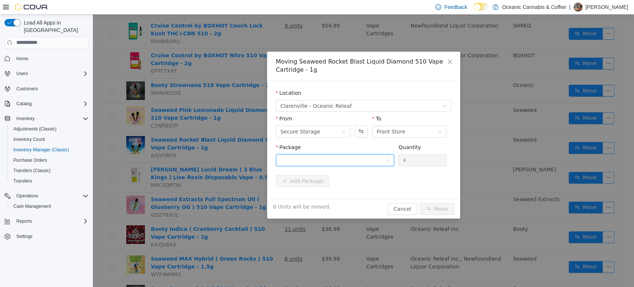
click at [387, 160] on icon "icon: down" at bounding box center [387, 160] width 4 height 4
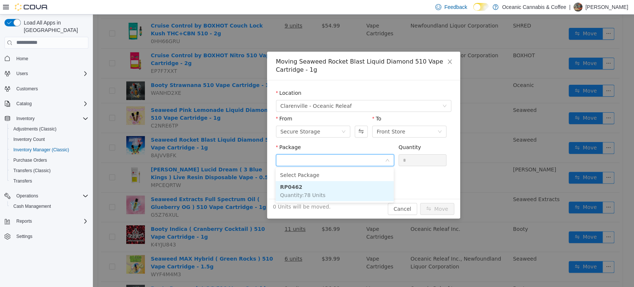
click at [336, 198] on li "RP0462 Quantity : 78 Units" at bounding box center [335, 191] width 118 height 20
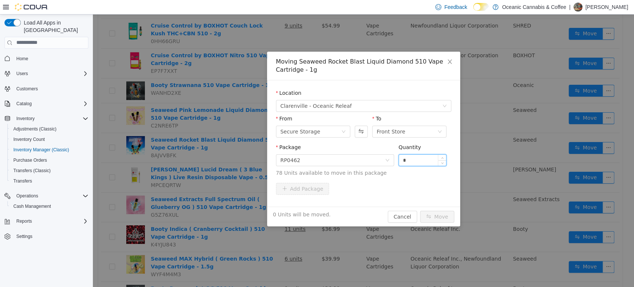
click at [408, 158] on input "*" at bounding box center [423, 159] width 48 height 11
type input "***"
click at [420, 210] on button "Move" at bounding box center [437, 216] width 34 height 12
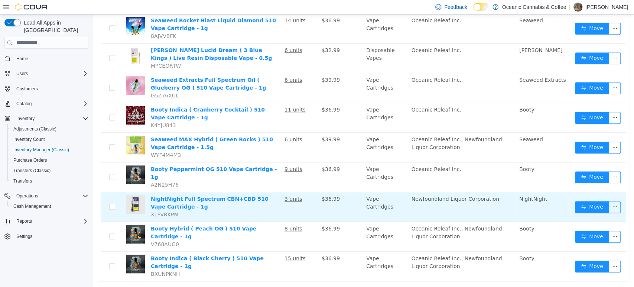
scroll to position [0, 0]
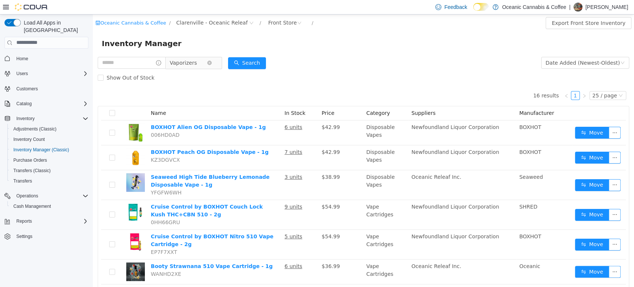
click at [207, 59] on span "Vaporizers" at bounding box center [188, 62] width 37 height 11
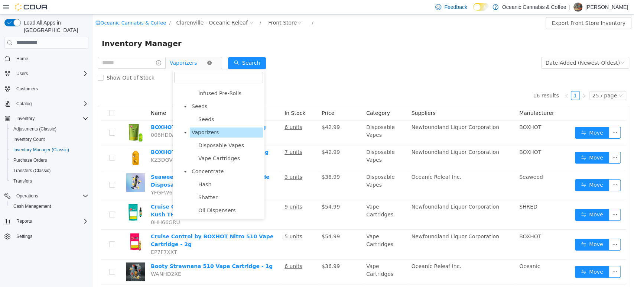
click at [212, 62] on icon "icon: close-circle" at bounding box center [209, 62] width 4 height 4
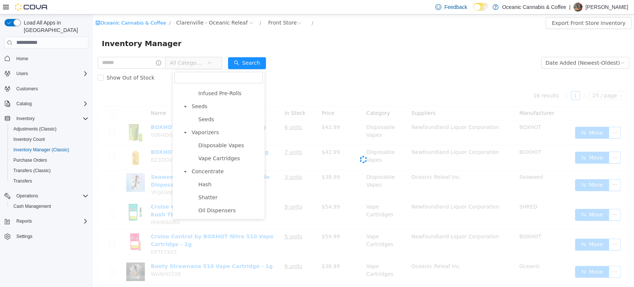
click at [203, 65] on span "All Categories" at bounding box center [187, 62] width 34 height 7
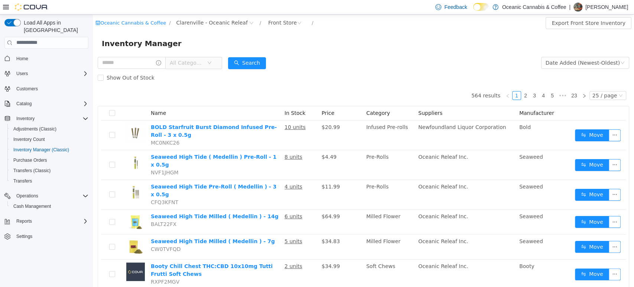
click at [204, 65] on span "All Categories" at bounding box center [187, 62] width 34 height 7
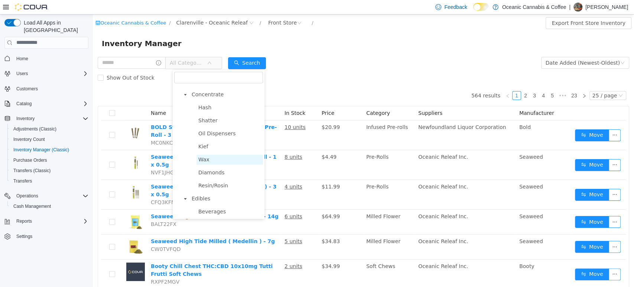
scroll to position [188, 0]
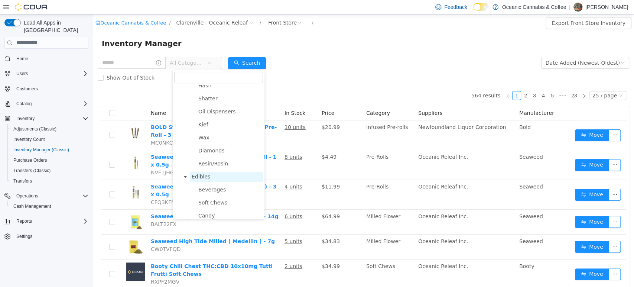
click at [212, 179] on span "Edibles" at bounding box center [226, 176] width 73 height 10
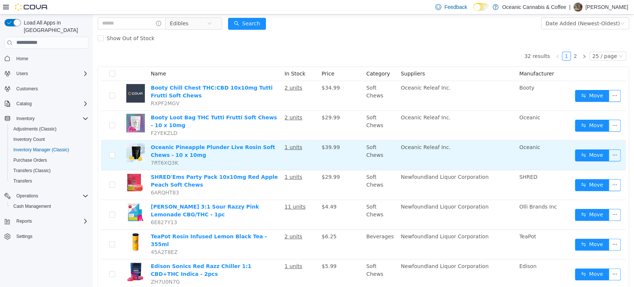
scroll to position [39, 0]
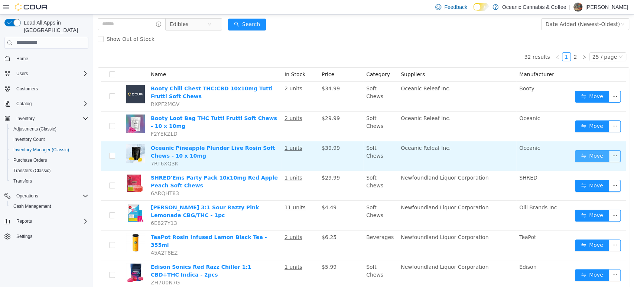
click at [584, 154] on button "Move" at bounding box center [592, 156] width 34 height 12
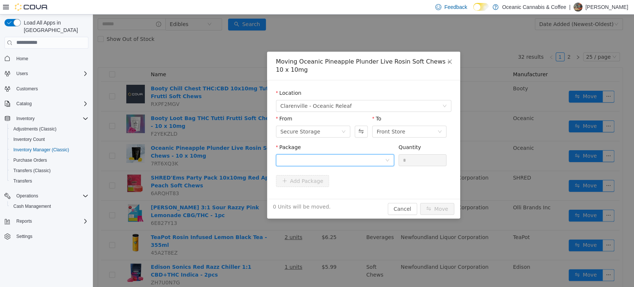
click at [364, 162] on div at bounding box center [333, 159] width 104 height 11
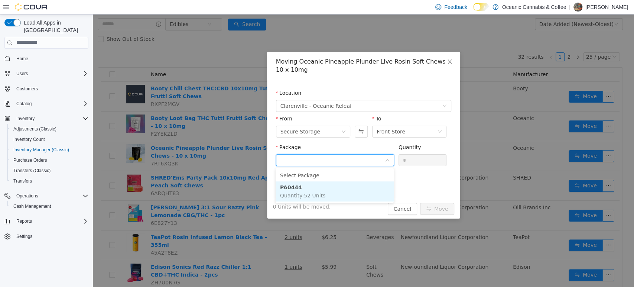
click at [342, 190] on li "PA0444 Quantity : 52 Units" at bounding box center [335, 191] width 118 height 20
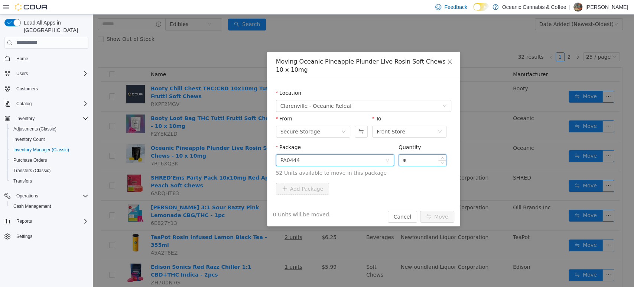
click at [413, 155] on input "*" at bounding box center [423, 159] width 48 height 11
type input "**"
click at [420, 210] on button "Move" at bounding box center [437, 216] width 34 height 12
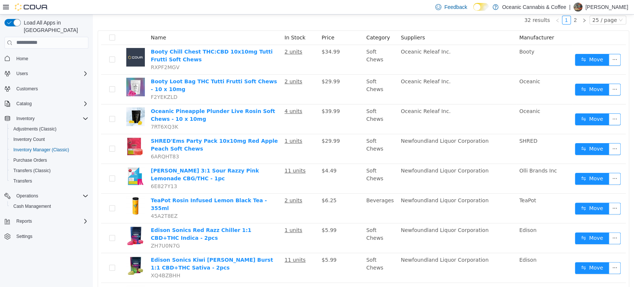
scroll to position [78, 0]
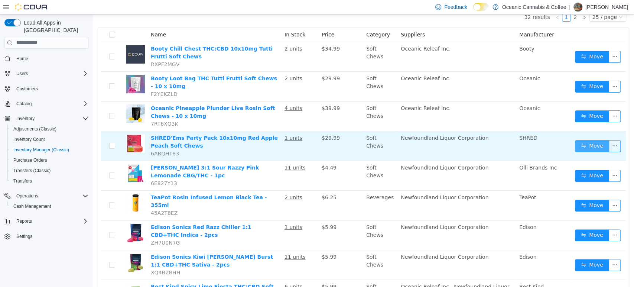
click at [580, 144] on button "Move" at bounding box center [592, 146] width 34 height 12
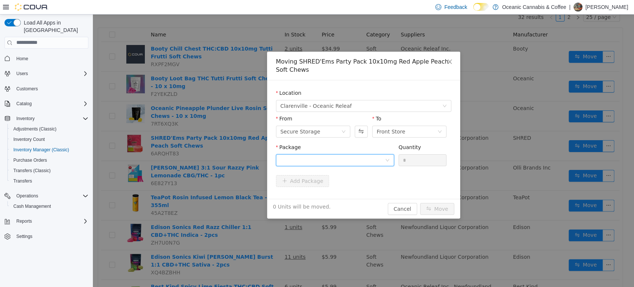
click at [376, 159] on div at bounding box center [333, 159] width 104 height 11
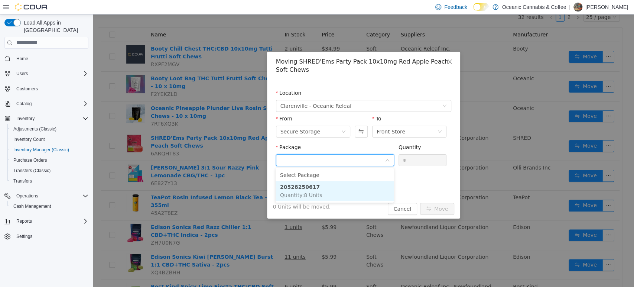
click at [351, 193] on li "20528250617 Quantity : 8 Units" at bounding box center [335, 191] width 118 height 20
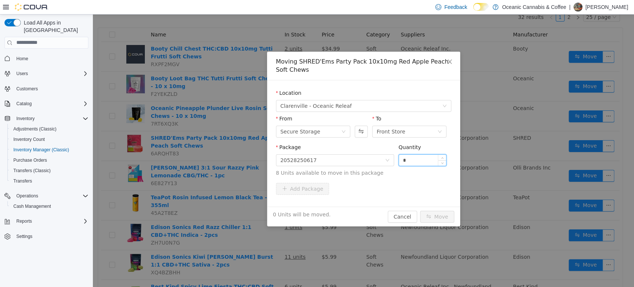
click at [416, 160] on input "*" at bounding box center [423, 159] width 48 height 11
type input "**"
click at [420, 210] on button "Move" at bounding box center [437, 216] width 34 height 12
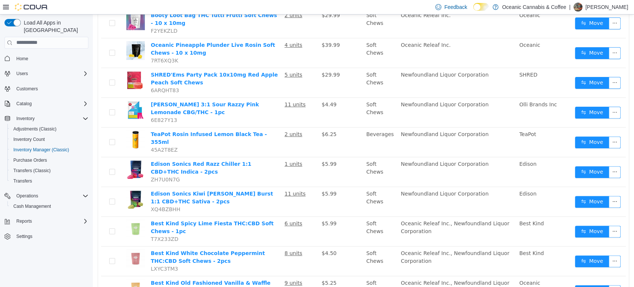
scroll to position [178, 0]
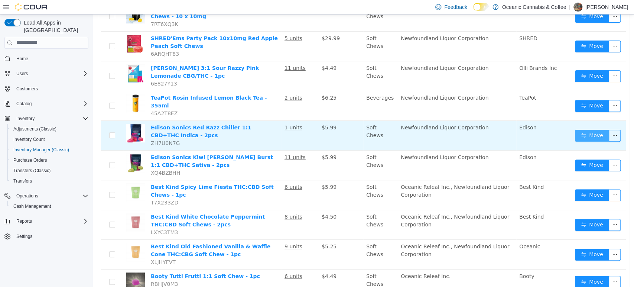
click at [582, 131] on button "Move" at bounding box center [592, 135] width 34 height 12
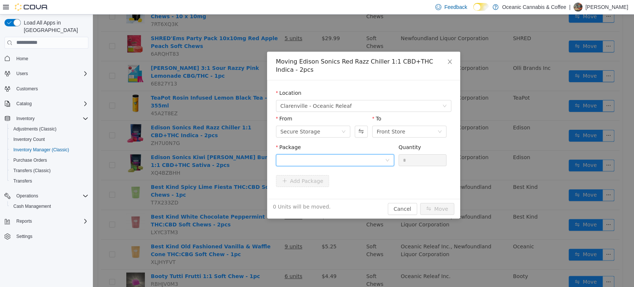
click at [360, 159] on div at bounding box center [333, 159] width 104 height 11
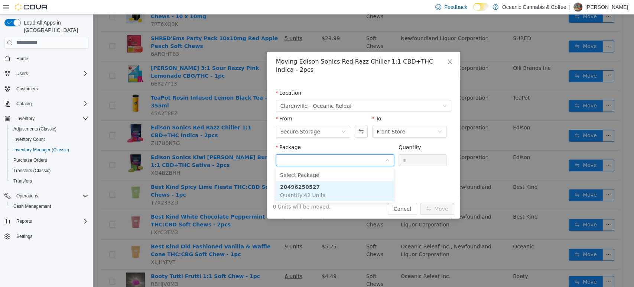
click at [330, 190] on li "20496250527 Quantity : 42 Units" at bounding box center [335, 191] width 118 height 20
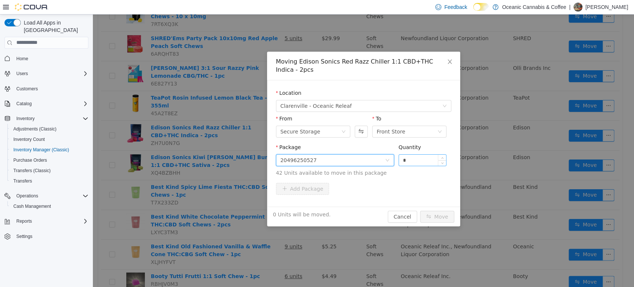
click at [420, 156] on input "*" at bounding box center [423, 159] width 48 height 11
type input "***"
click at [420, 210] on button "Move" at bounding box center [437, 216] width 34 height 12
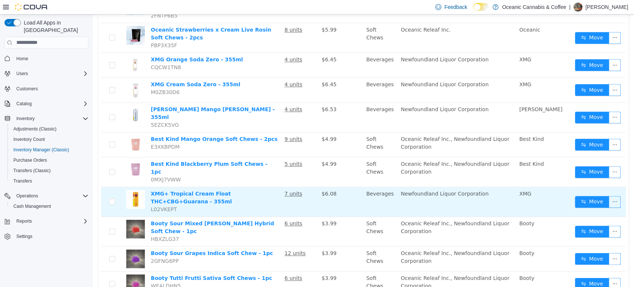
scroll to position [534, 0]
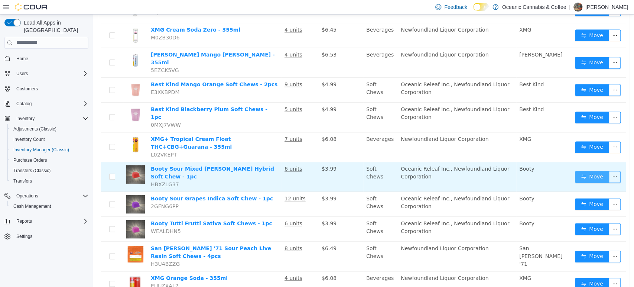
click at [575, 171] on button "Move" at bounding box center [592, 177] width 34 height 12
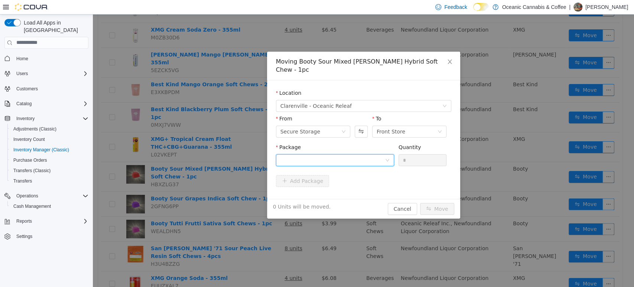
click at [360, 154] on div at bounding box center [333, 159] width 104 height 11
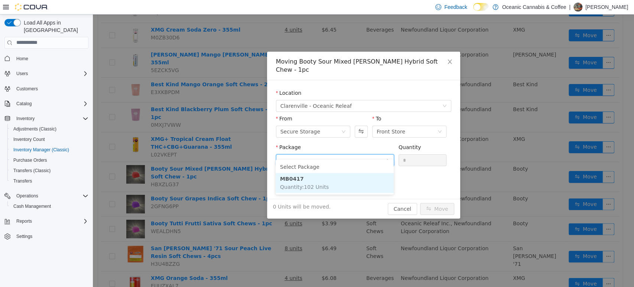
click at [332, 185] on li "MB0417 Quantity : 102 Units" at bounding box center [335, 182] width 118 height 20
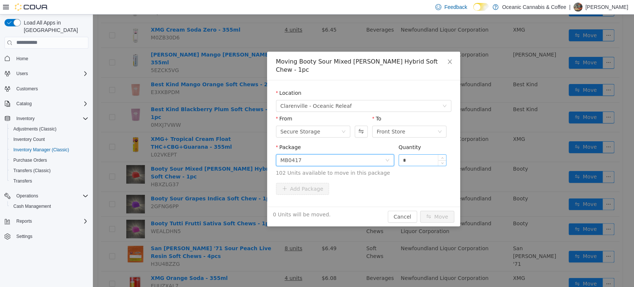
click at [413, 154] on input "*" at bounding box center [423, 159] width 48 height 11
type input "**"
click at [420, 210] on button "Move" at bounding box center [437, 216] width 34 height 12
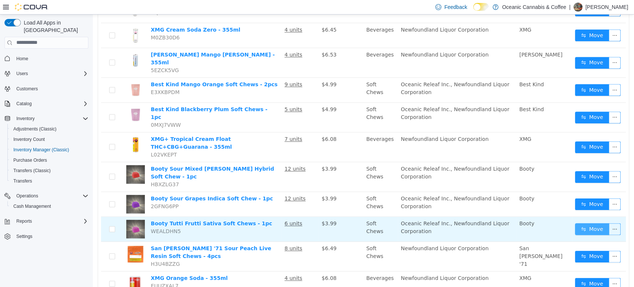
click at [589, 223] on button "Move" at bounding box center [592, 229] width 34 height 12
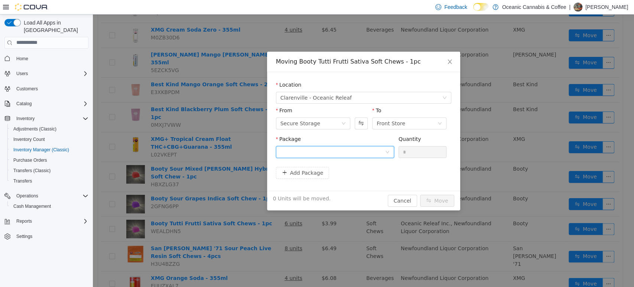
click at [376, 153] on div at bounding box center [333, 151] width 104 height 11
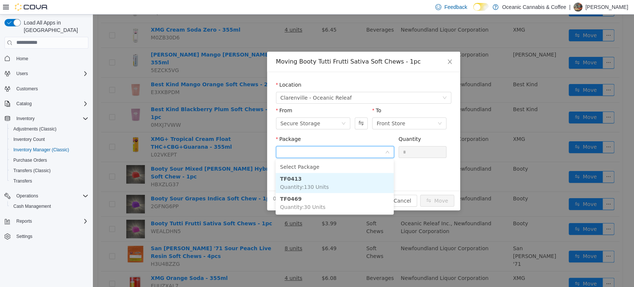
click at [356, 182] on li "TF0413 Quantity : 130 Units" at bounding box center [335, 182] width 118 height 20
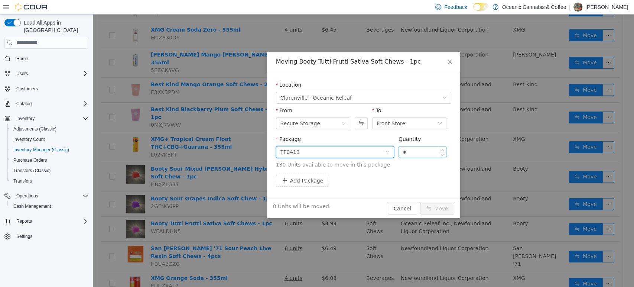
click at [426, 151] on input "*" at bounding box center [423, 151] width 48 height 11
type input "**"
click at [420, 202] on button "Move" at bounding box center [437, 208] width 34 height 12
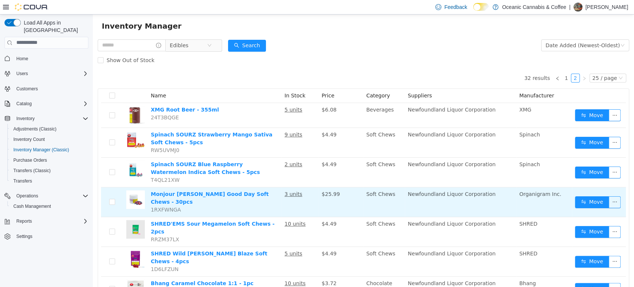
scroll to position [16, 0]
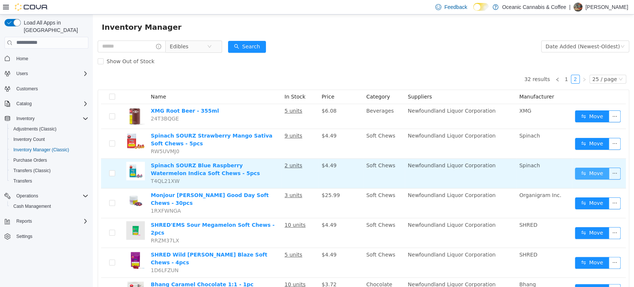
click at [586, 178] on button "Move" at bounding box center [592, 173] width 34 height 12
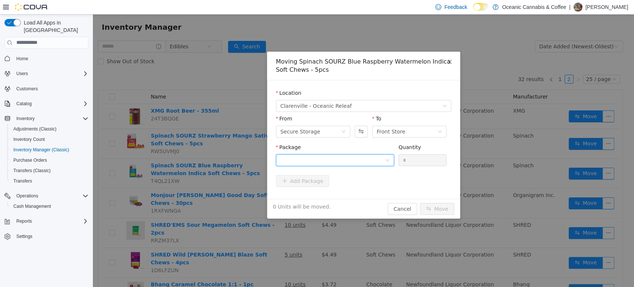
click at [343, 157] on div at bounding box center [333, 159] width 104 height 11
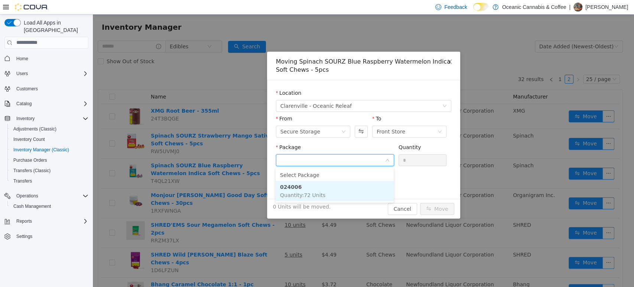
click at [323, 194] on li "024006 Quantity : 72 Units" at bounding box center [335, 191] width 118 height 20
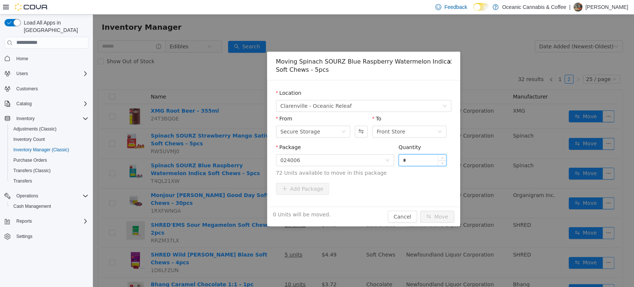
click at [414, 160] on input "*" at bounding box center [423, 159] width 48 height 11
type input "***"
click at [420, 210] on button "Move" at bounding box center [437, 216] width 34 height 12
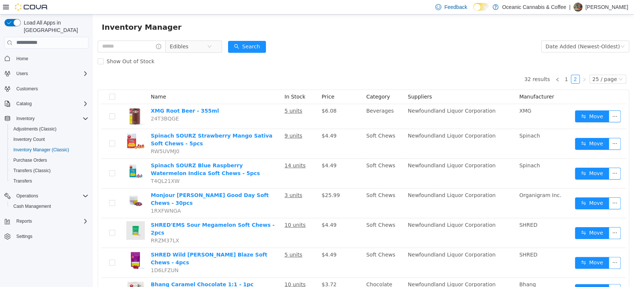
click at [414, 160] on td "Newfoundland Liquor Corporation" at bounding box center [460, 173] width 111 height 30
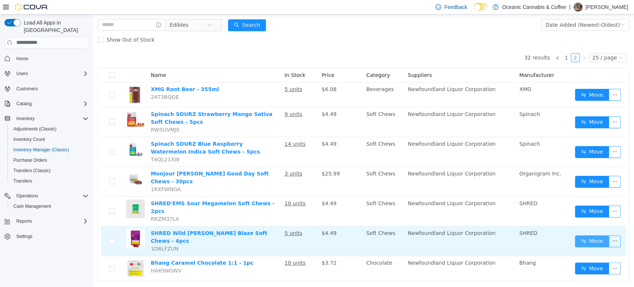
click at [589, 235] on button "Move" at bounding box center [592, 241] width 34 height 12
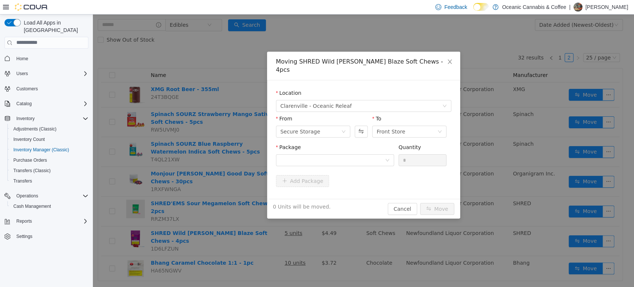
click at [285, 184] on div "Location [GEOGRAPHIC_DATA] - Oceanic Releaf From Secure Storage To Front Store …" at bounding box center [363, 139] width 193 height 119
click at [317, 154] on div at bounding box center [333, 159] width 104 height 11
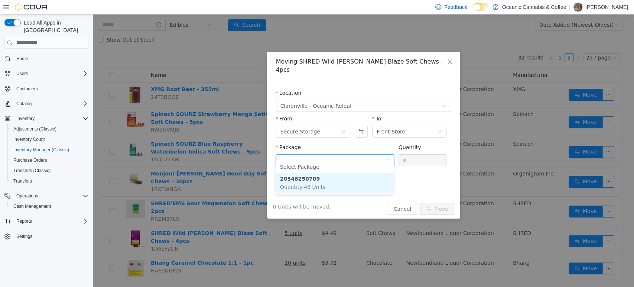
click at [316, 178] on li "20548250709 Quantity : 48 Units" at bounding box center [335, 182] width 118 height 20
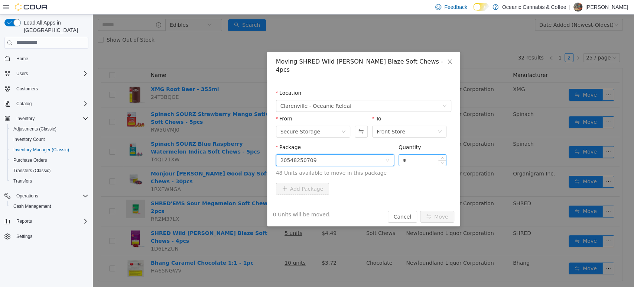
click at [421, 154] on input "*" at bounding box center [423, 159] width 48 height 11
type input "**"
click at [420, 210] on button "Move" at bounding box center [437, 216] width 34 height 12
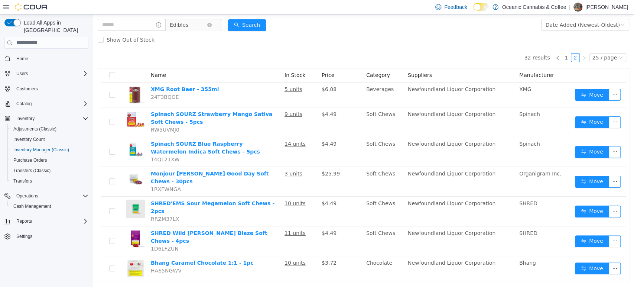
click at [205, 25] on span "Edibles" at bounding box center [188, 24] width 37 height 11
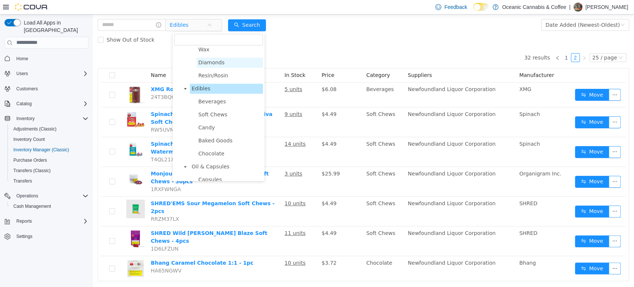
click at [230, 84] on ul "Flower Dried Flower Milled Flower CBD Flower Pre-Rolls Pre-Rolls Infused Pre-Ro…" at bounding box center [218, 192] width 89 height 738
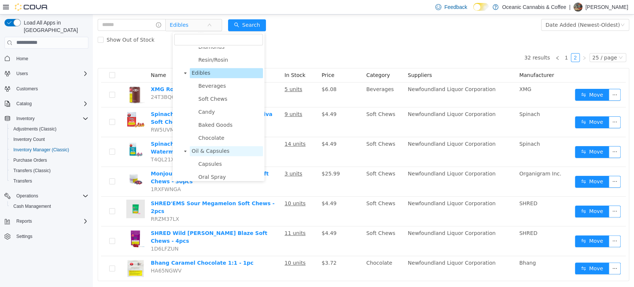
click at [215, 153] on span "Oil & Capsules" at bounding box center [211, 151] width 38 height 6
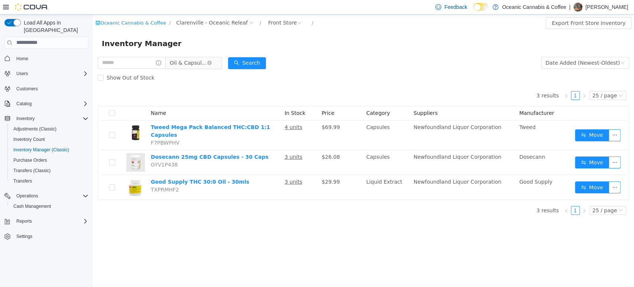
click at [205, 64] on span "Oil & Capsules" at bounding box center [188, 62] width 37 height 11
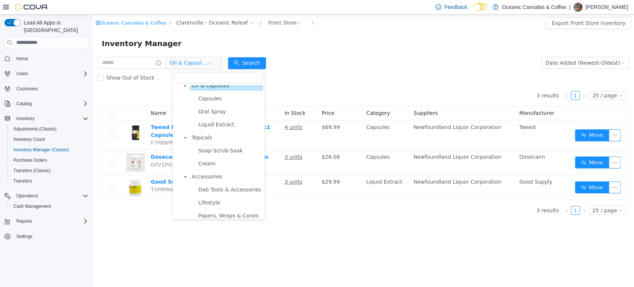
scroll to position [364, 0]
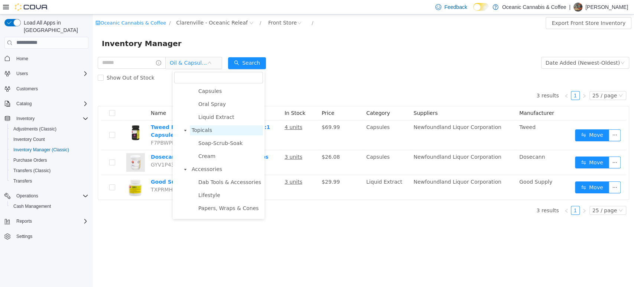
click at [211, 135] on span "Topicals" at bounding box center [226, 130] width 73 height 10
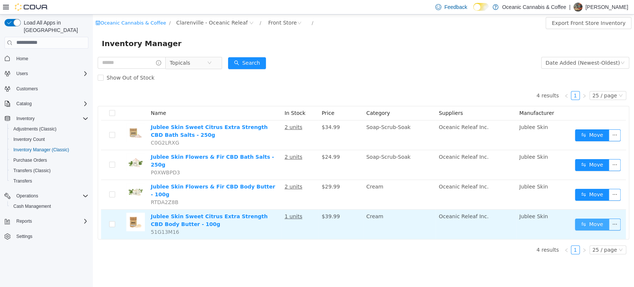
click at [591, 218] on button "Move" at bounding box center [592, 224] width 34 height 12
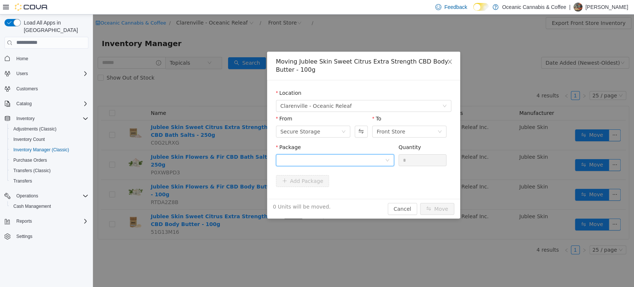
click at [367, 158] on div at bounding box center [333, 159] width 104 height 11
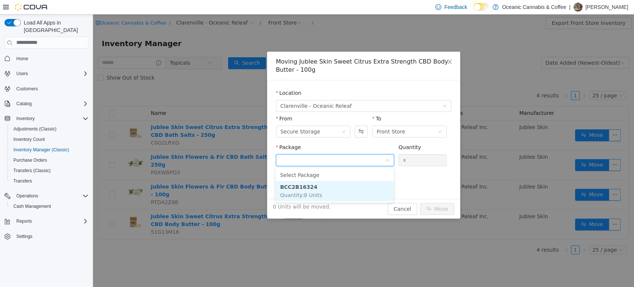
click at [355, 185] on li "BCC2B16324 Quantity : 8 Units" at bounding box center [335, 191] width 118 height 20
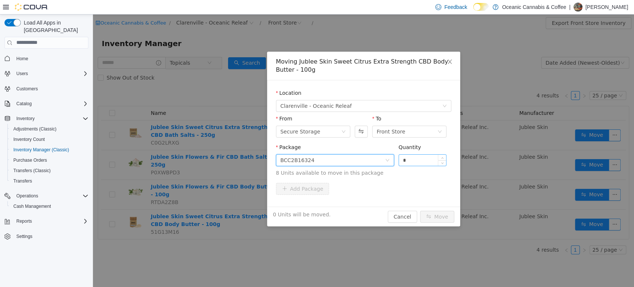
click at [407, 163] on input "*" at bounding box center [423, 159] width 48 height 11
type input "**"
click at [420, 210] on button "Move" at bounding box center [437, 216] width 34 height 12
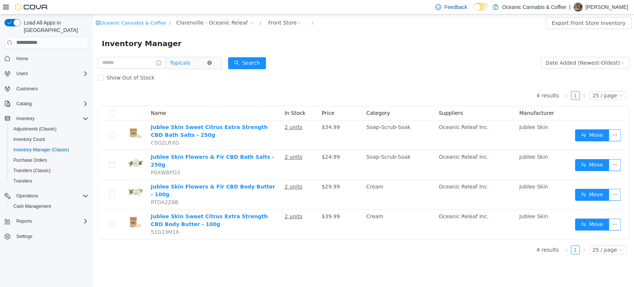
click at [212, 63] on icon "icon: close-circle" at bounding box center [209, 62] width 4 height 4
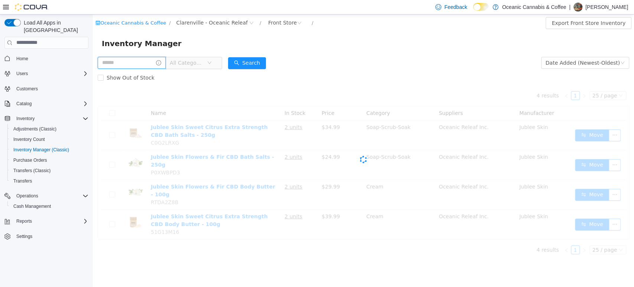
click at [149, 59] on input "text" at bounding box center [132, 62] width 68 height 12
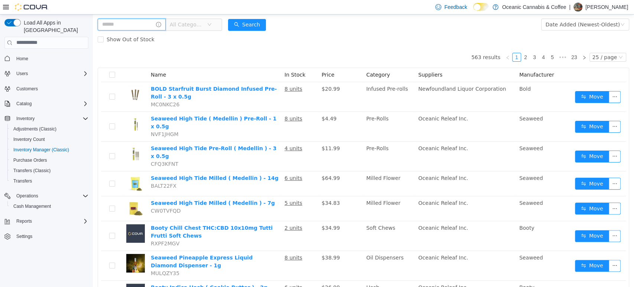
scroll to position [0, 0]
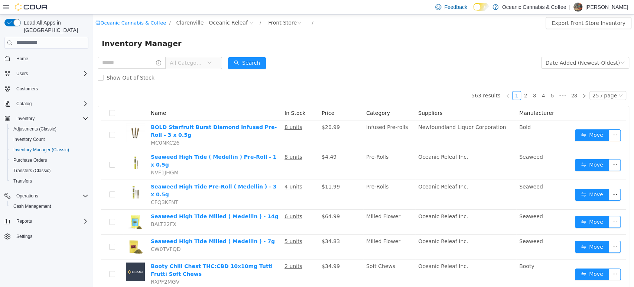
click at [185, 59] on span "All Categories" at bounding box center [187, 62] width 34 height 7
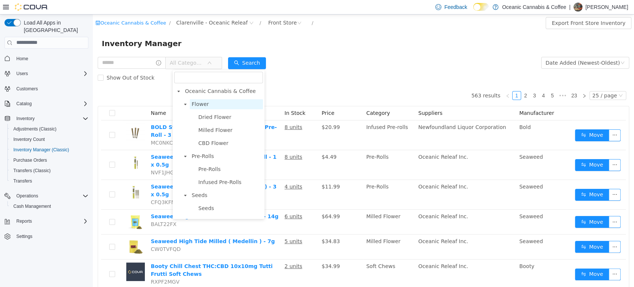
click at [205, 101] on span "Flower" at bounding box center [200, 104] width 17 height 6
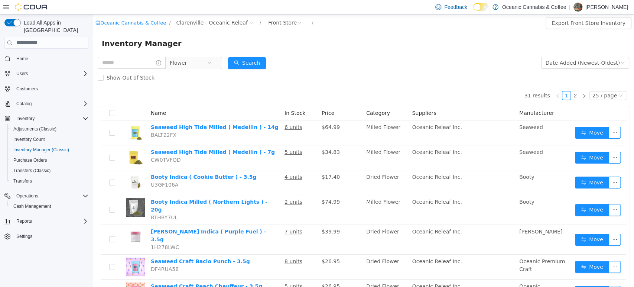
scroll to position [46, 0]
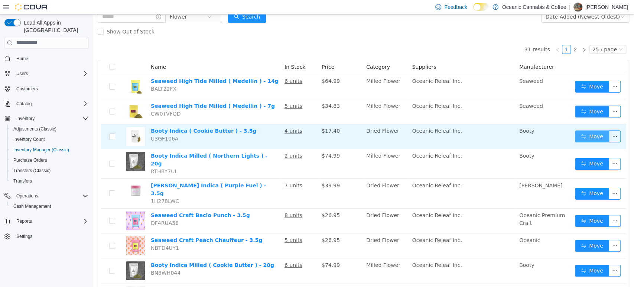
click at [588, 134] on button "Move" at bounding box center [592, 136] width 34 height 12
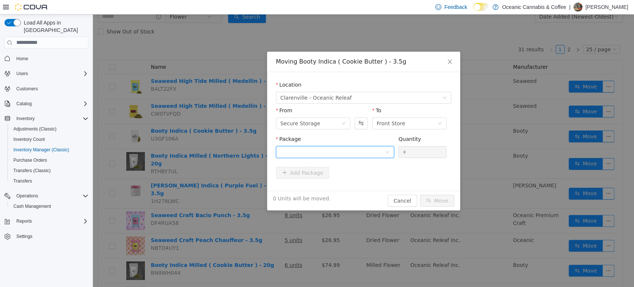
click at [328, 146] on div at bounding box center [333, 151] width 104 height 11
click at [311, 175] on li "[DATE] Quantity : 180 Units" at bounding box center [335, 182] width 118 height 20
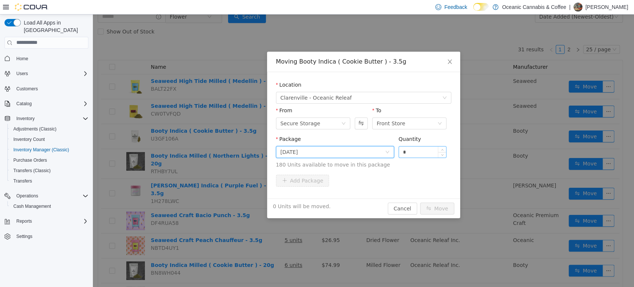
click at [407, 155] on input "*" at bounding box center [423, 151] width 48 height 11
type input "***"
click at [420, 202] on button "Move" at bounding box center [437, 208] width 34 height 12
